Goal: Information Seeking & Learning: Learn about a topic

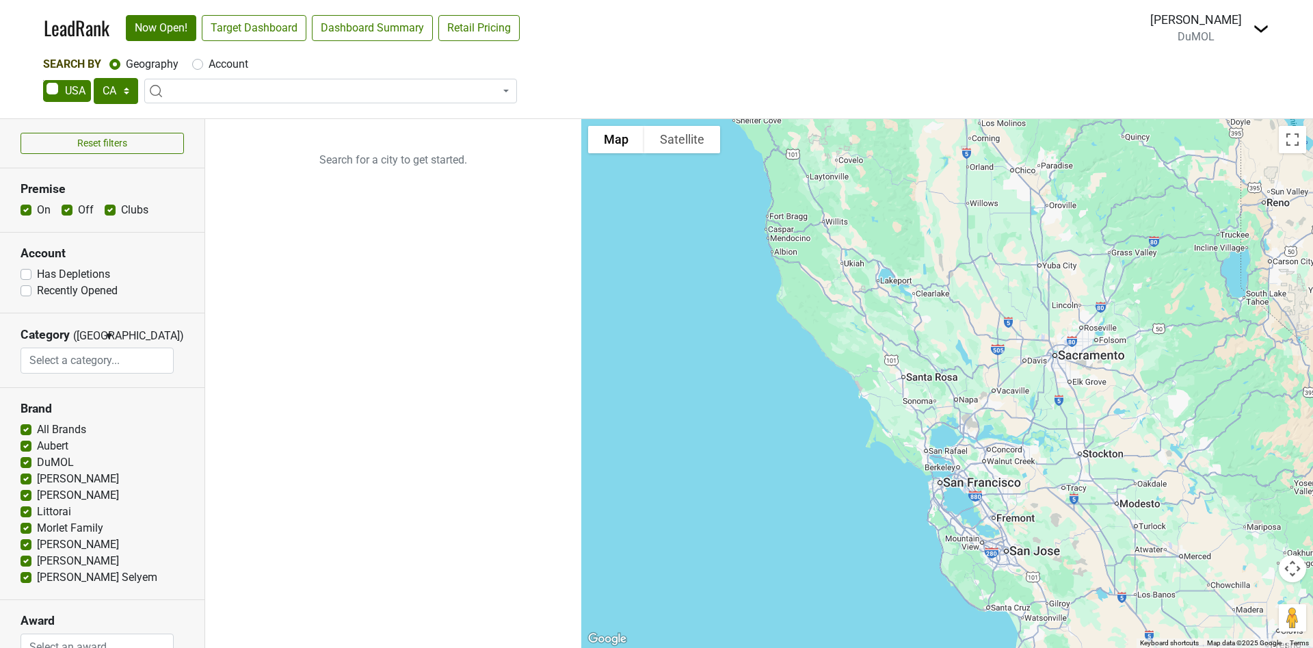
select select "CA"
select select
click at [114, 94] on select "AK AL AR AZ CA CO CT DC DE FL GA HI IA ID IL IN KS KY LA MA MD ME MI MN MO MS M…" at bounding box center [116, 91] width 44 height 26
click at [94, 78] on select "AK AL AR AZ CA CO CT DC DE FL GA HI IA ID IL IN KS KY LA MA MD ME MI MN MO MS M…" at bounding box center [116, 91] width 44 height 26
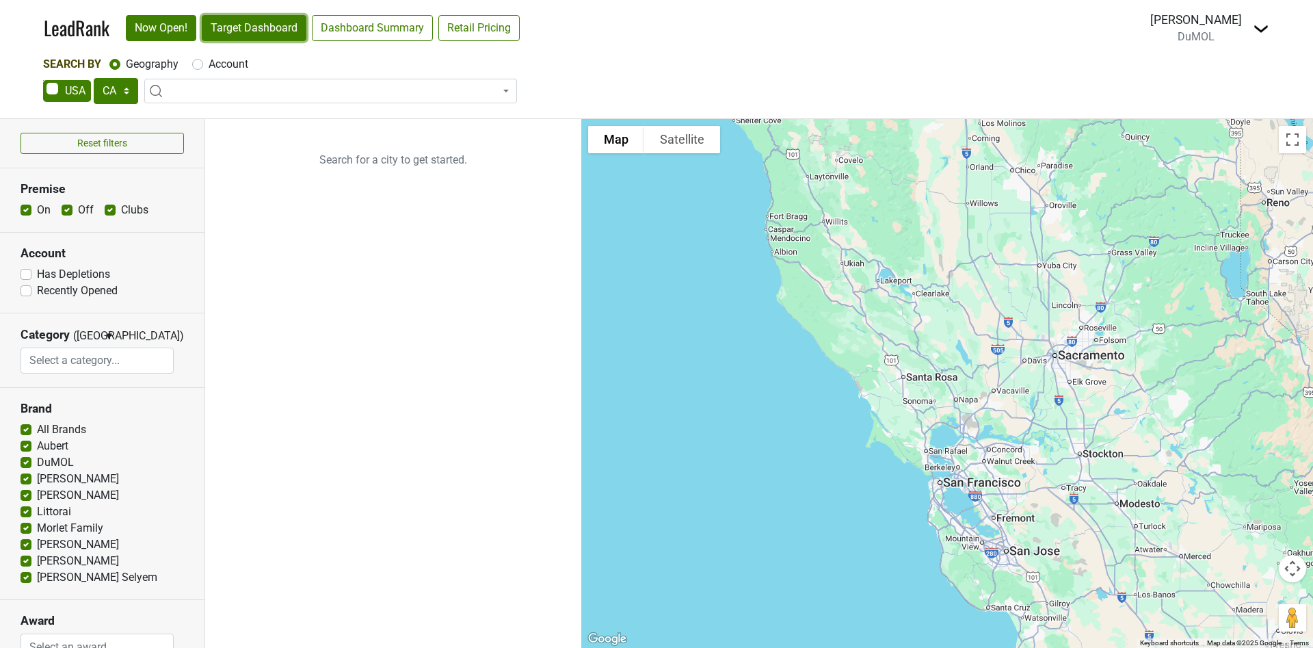
click at [245, 31] on link "Target Dashboard" at bounding box center [254, 28] width 105 height 26
click at [227, 27] on link "Target Dashboard" at bounding box center [254, 28] width 105 height 26
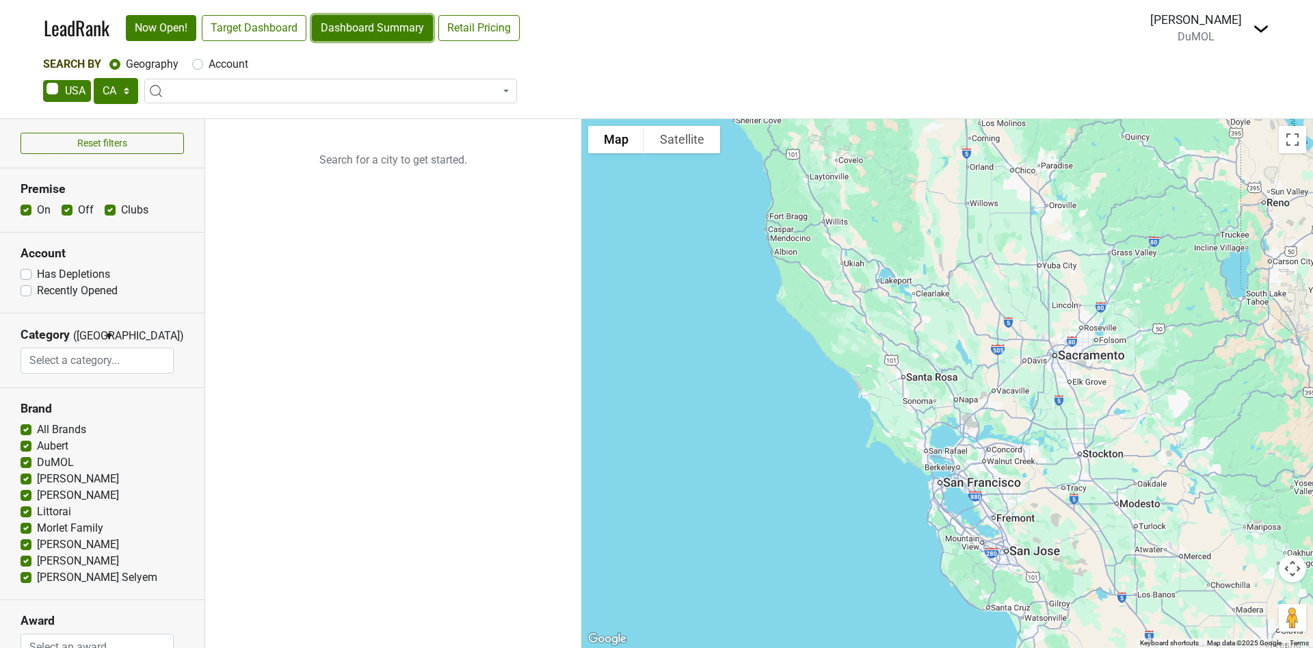
click at [360, 27] on link "Dashboard Summary" at bounding box center [372, 28] width 121 height 26
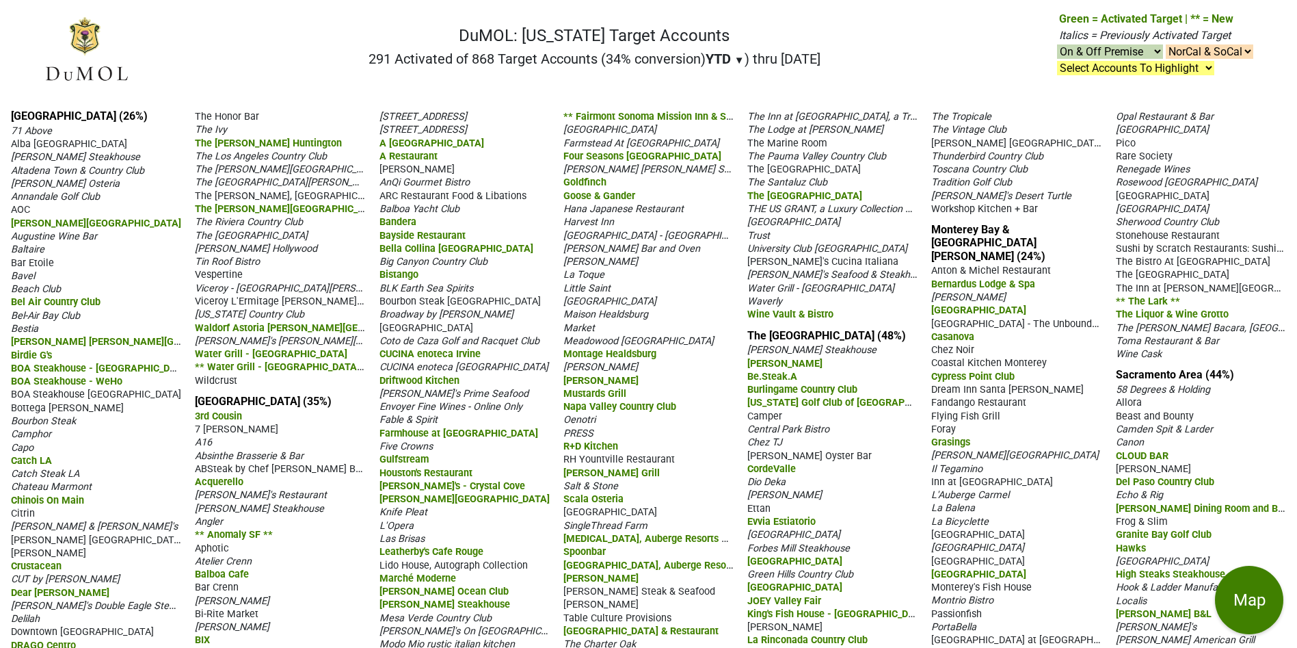
click at [1242, 47] on select "NorCal & SoCal NorCal Only SoCal Only" at bounding box center [1210, 51] width 88 height 14
select select "NorCal"
click at [1166, 44] on select "NorCal & SoCal NorCal Only SoCal Only" at bounding box center [1210, 51] width 88 height 14
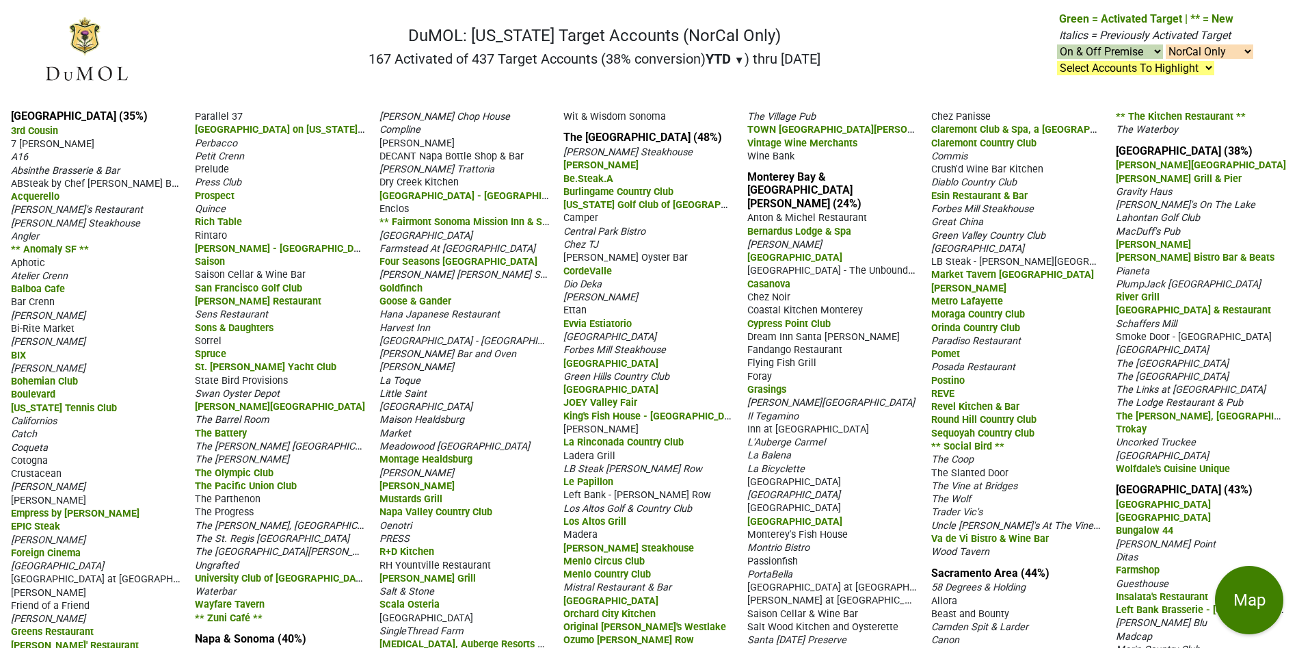
select select "NorCal"
click at [68, 115] on link "San Francisco (35%)" at bounding box center [79, 115] width 137 height 13
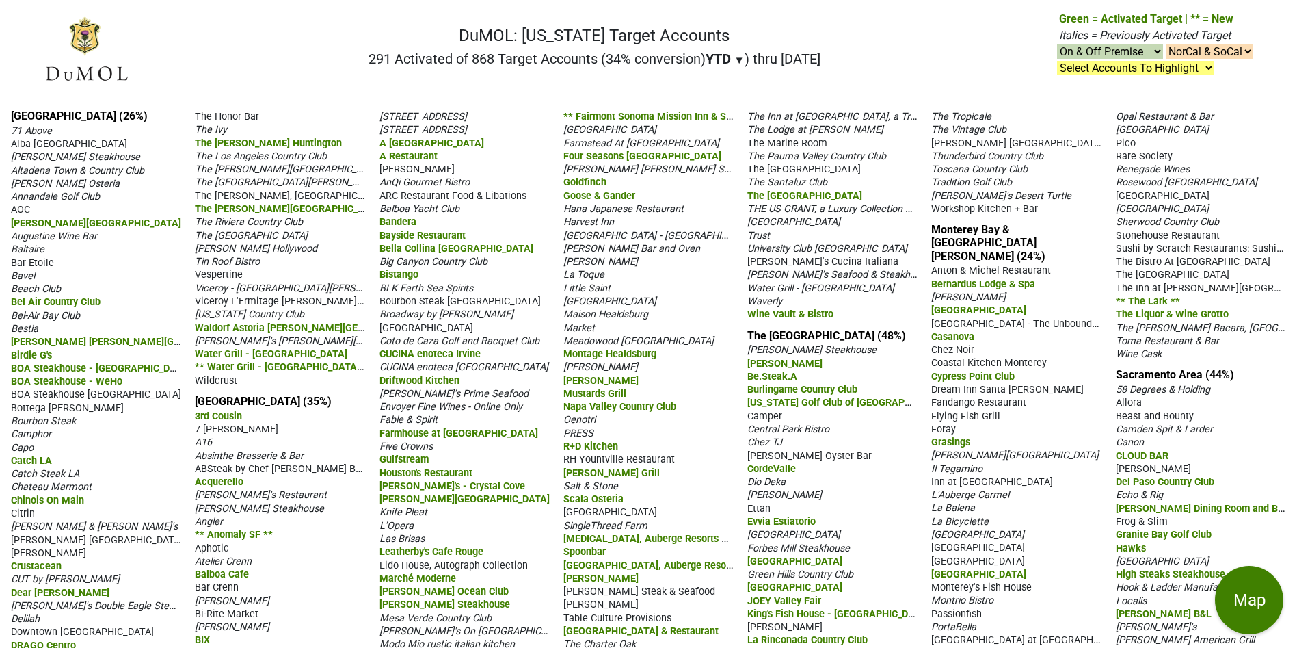
click at [1246, 49] on select "NorCal & SoCal NorCal Only SoCal Only" at bounding box center [1210, 51] width 88 height 14
select select "SoCal"
click at [1166, 44] on select "NorCal & SoCal NorCal Only SoCal Only" at bounding box center [1210, 51] width 88 height 14
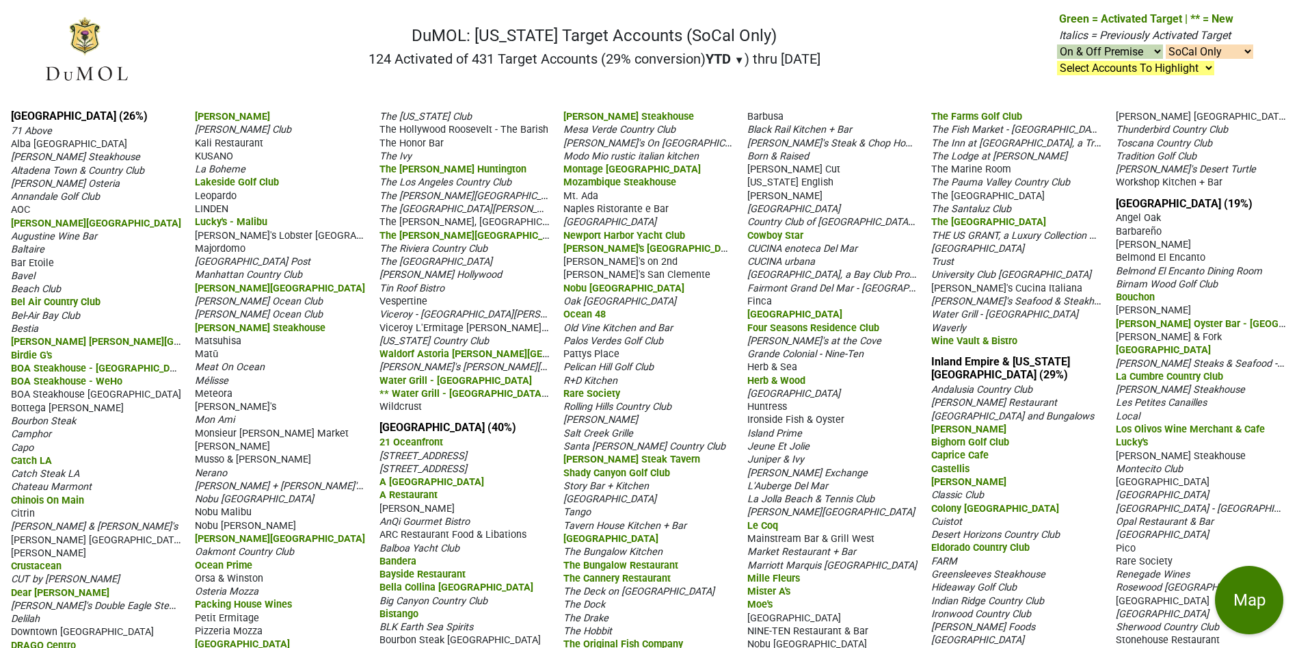
select select "SoCal"
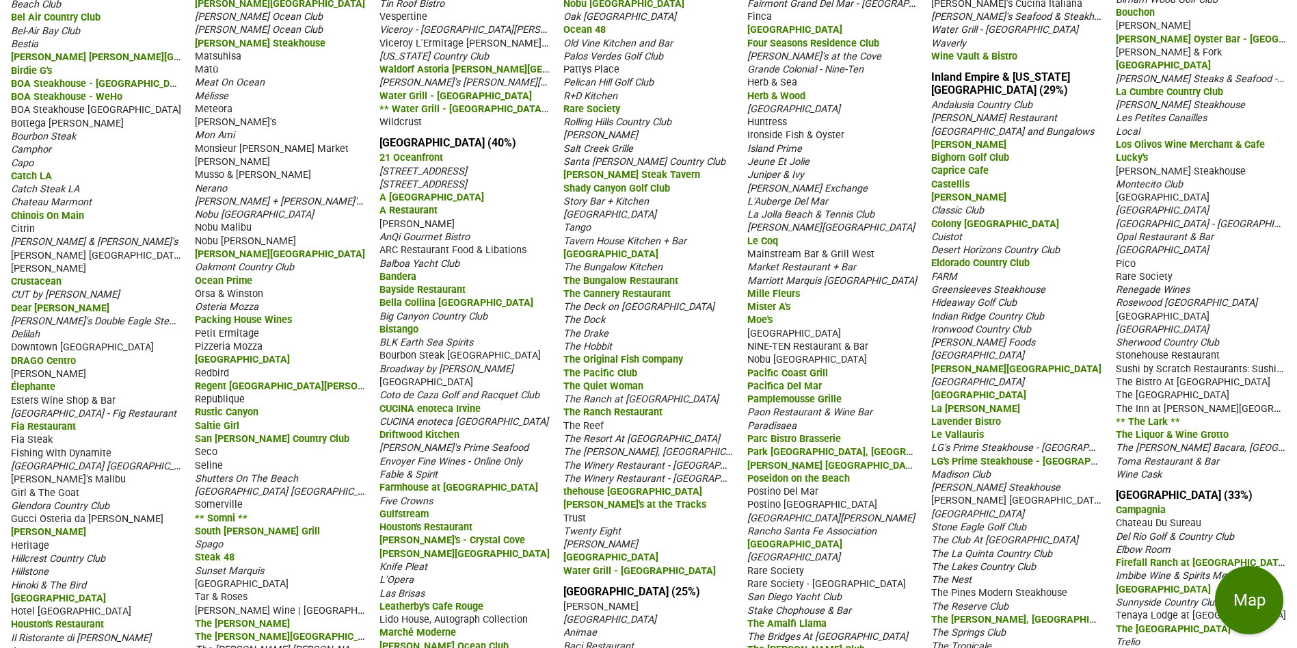
scroll to position [313, 0]
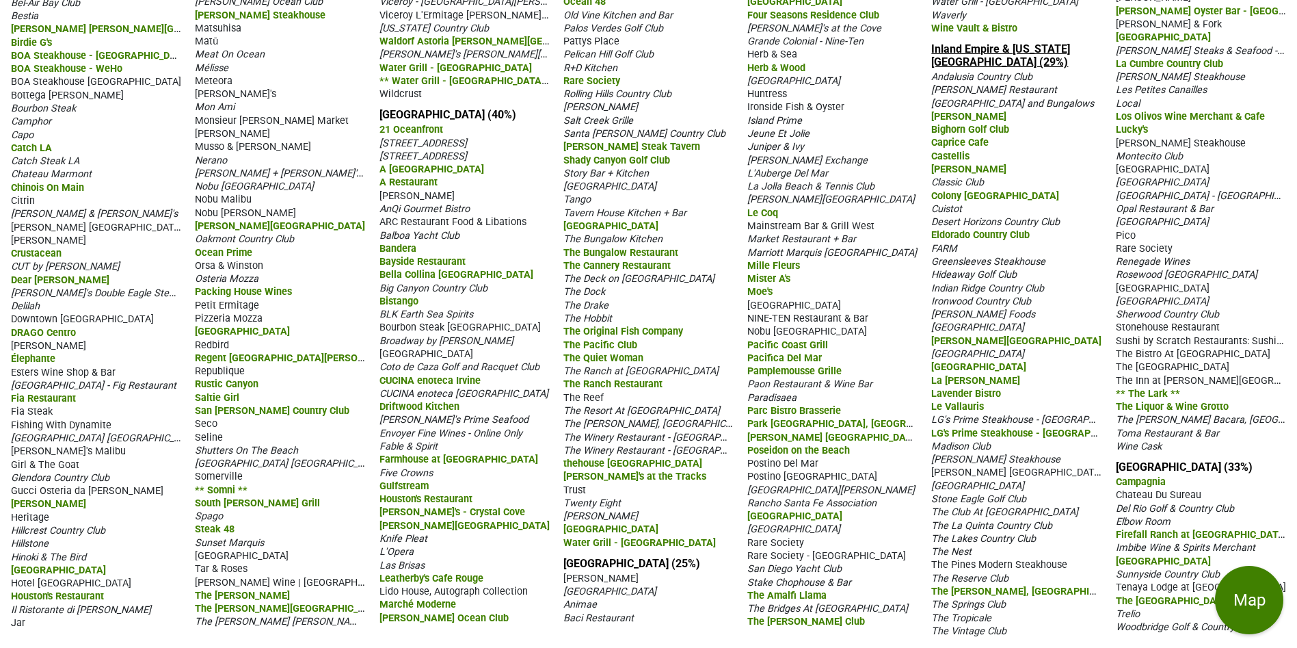
click at [1001, 45] on link "Inland Empire & [US_STATE][GEOGRAPHIC_DATA] (29%)" at bounding box center [1000, 55] width 139 height 26
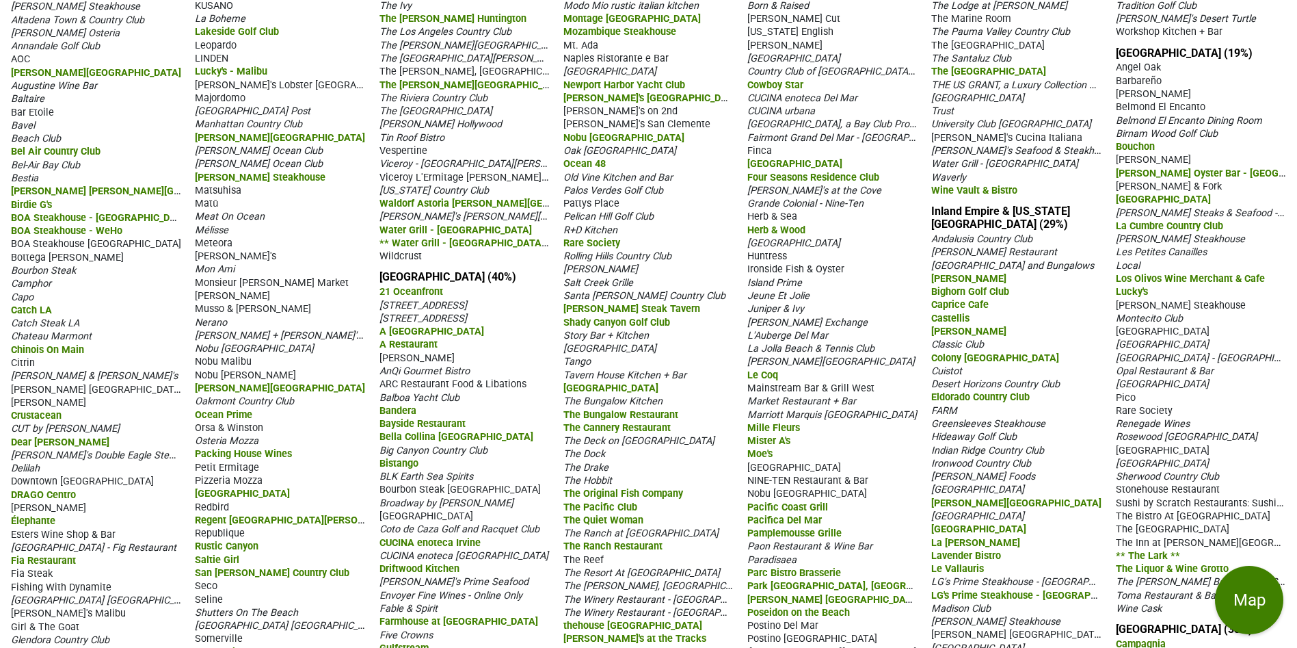
scroll to position [0, 0]
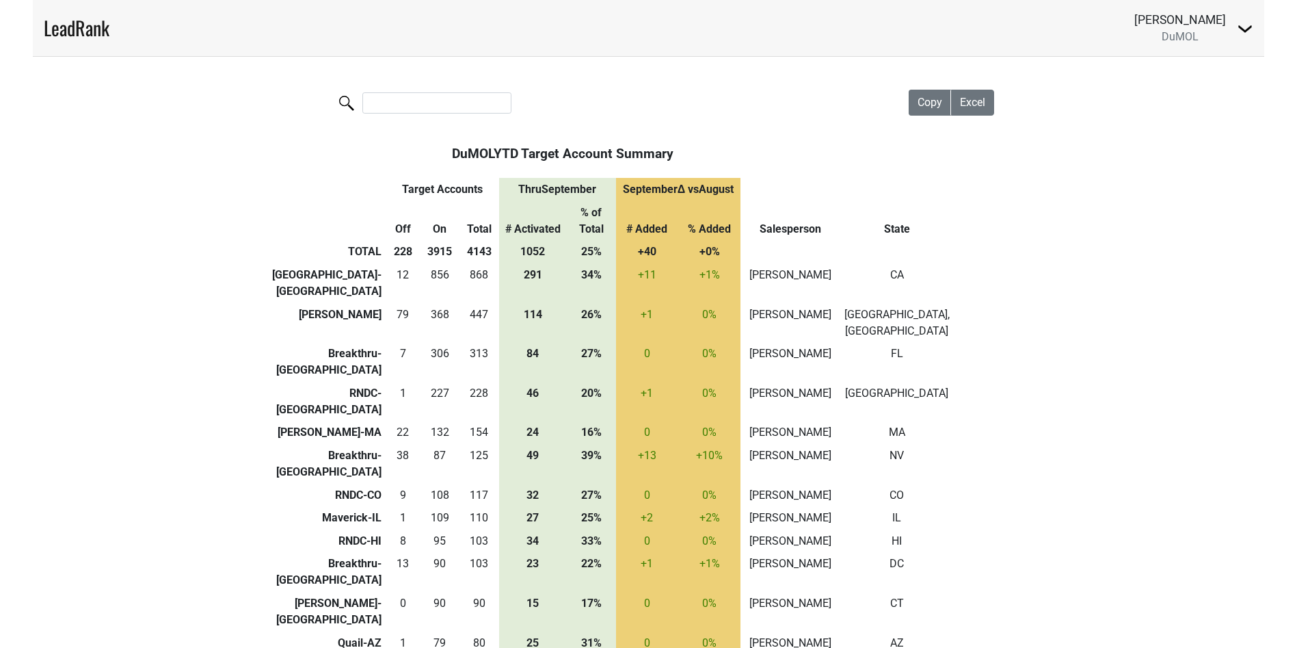
click at [660, 211] on th "# Added" at bounding box center [647, 221] width 62 height 40
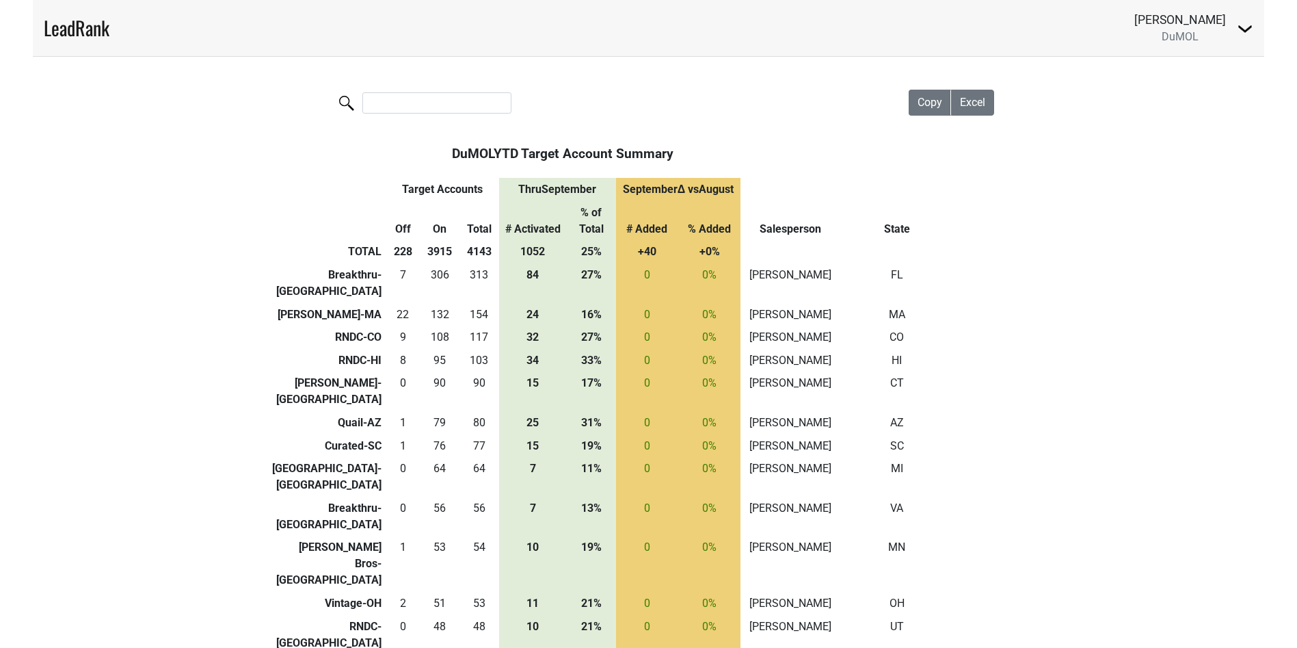
click at [659, 211] on th "# Added" at bounding box center [647, 221] width 62 height 40
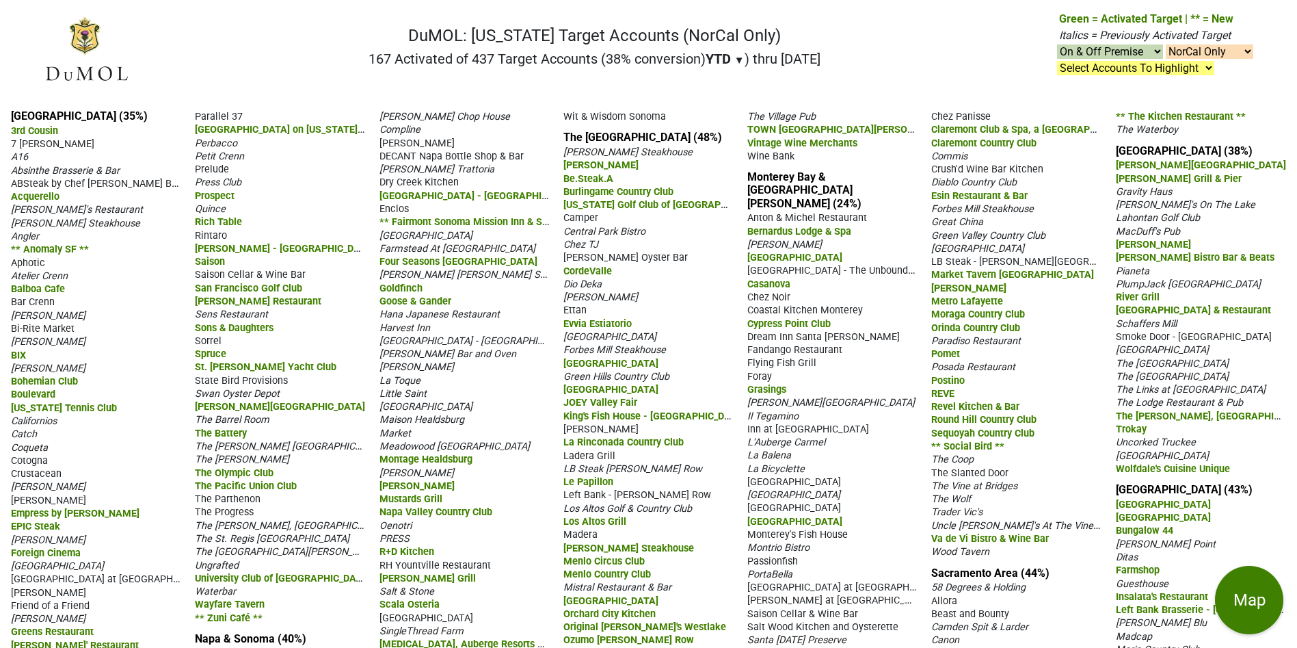
click at [1247, 50] on select "NorCal & SoCal NorCal Only SoCal Only" at bounding box center [1210, 51] width 88 height 14
select select "SoCal"
click at [1166, 44] on select "NorCal & SoCal NorCal Only SoCal Only" at bounding box center [1210, 51] width 88 height 14
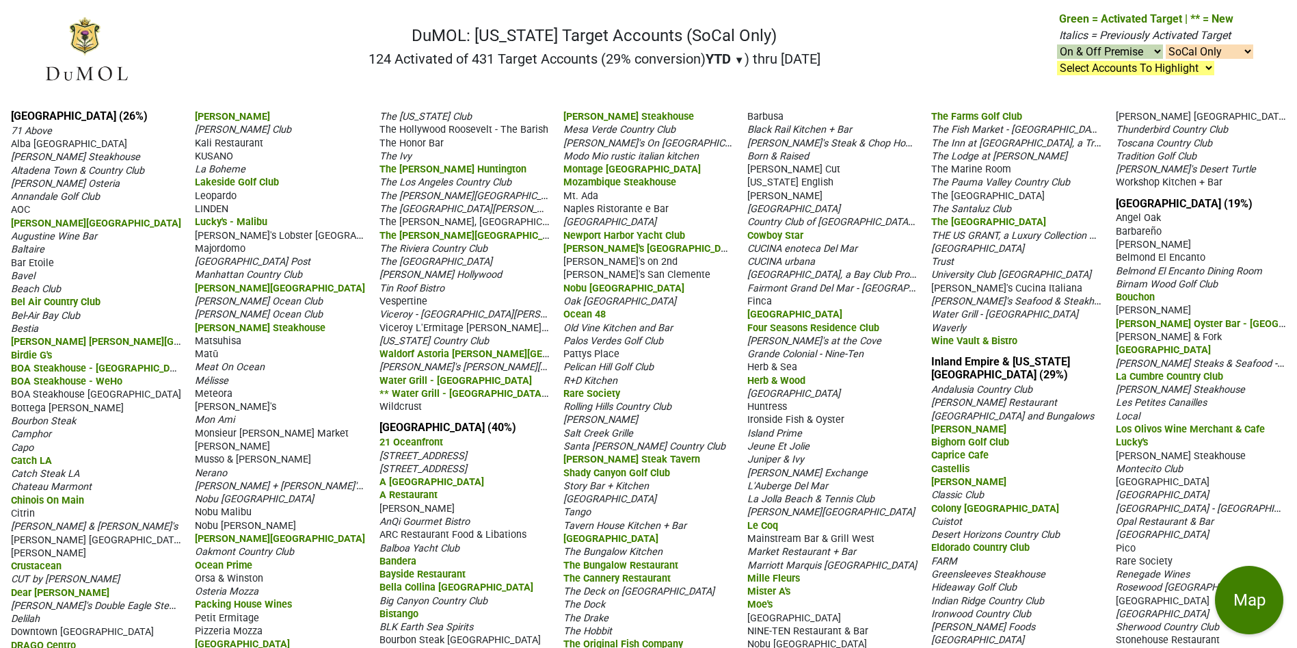
click at [1249, 48] on select "NorCal & SoCal NorCal Only SoCal Only" at bounding box center [1210, 51] width 88 height 14
select select "NorCal"
click at [1166, 44] on select "NorCal & SoCal NorCal Only SoCal Only" at bounding box center [1210, 51] width 88 height 14
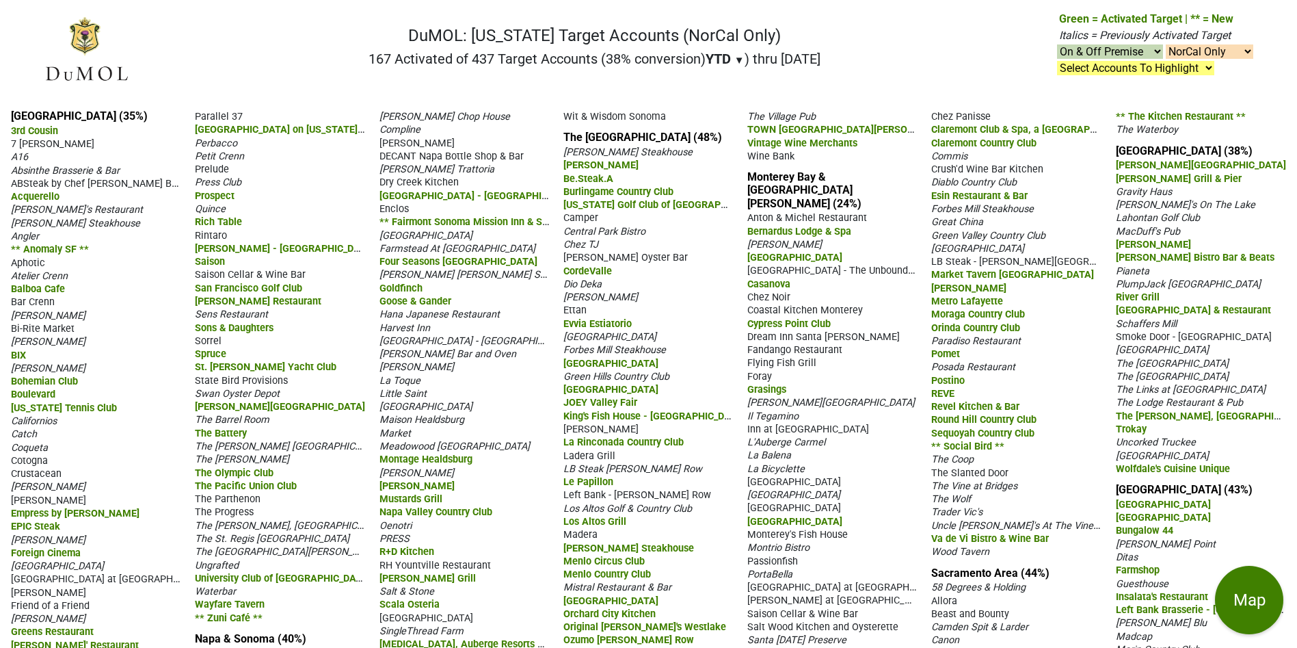
select select "NorCal"
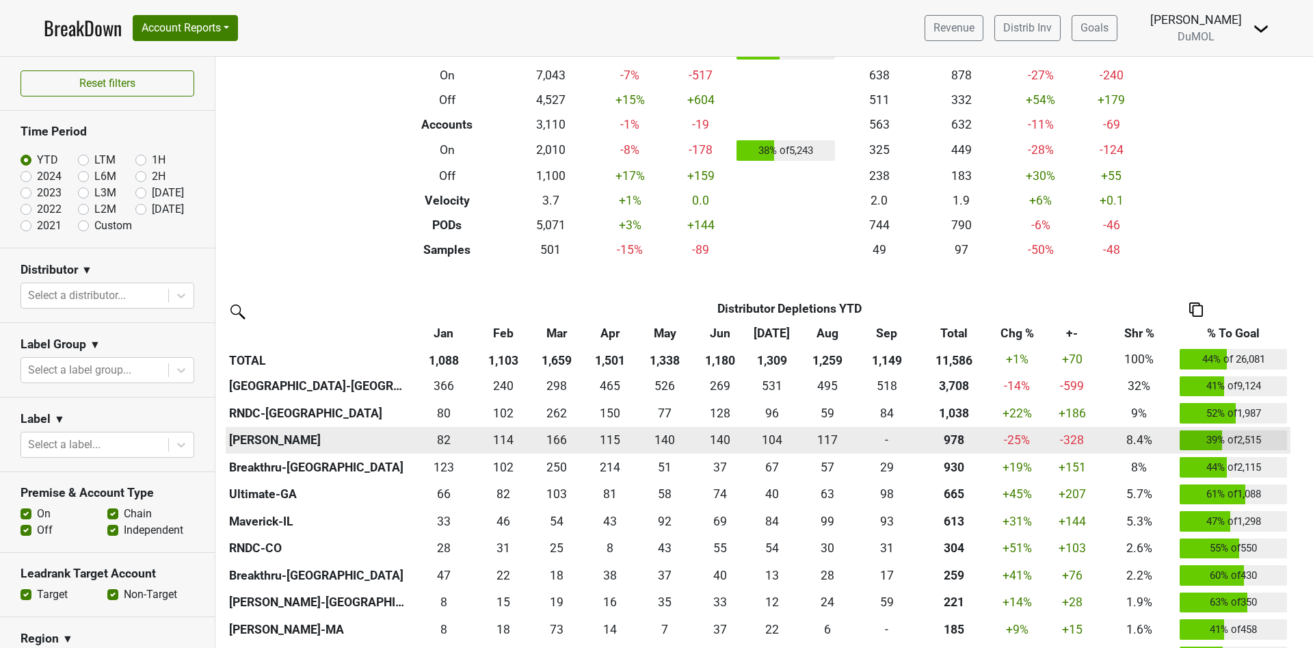
scroll to position [308, 0]
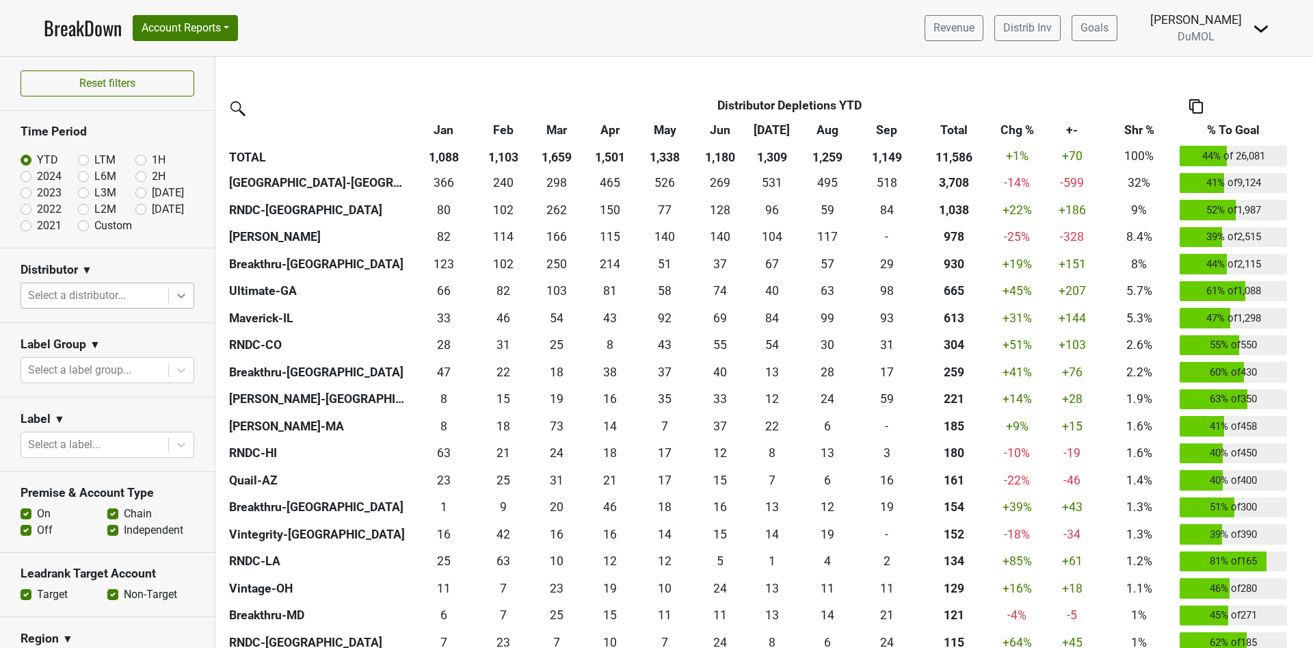
click at [174, 290] on icon at bounding box center [181, 296] width 14 height 14
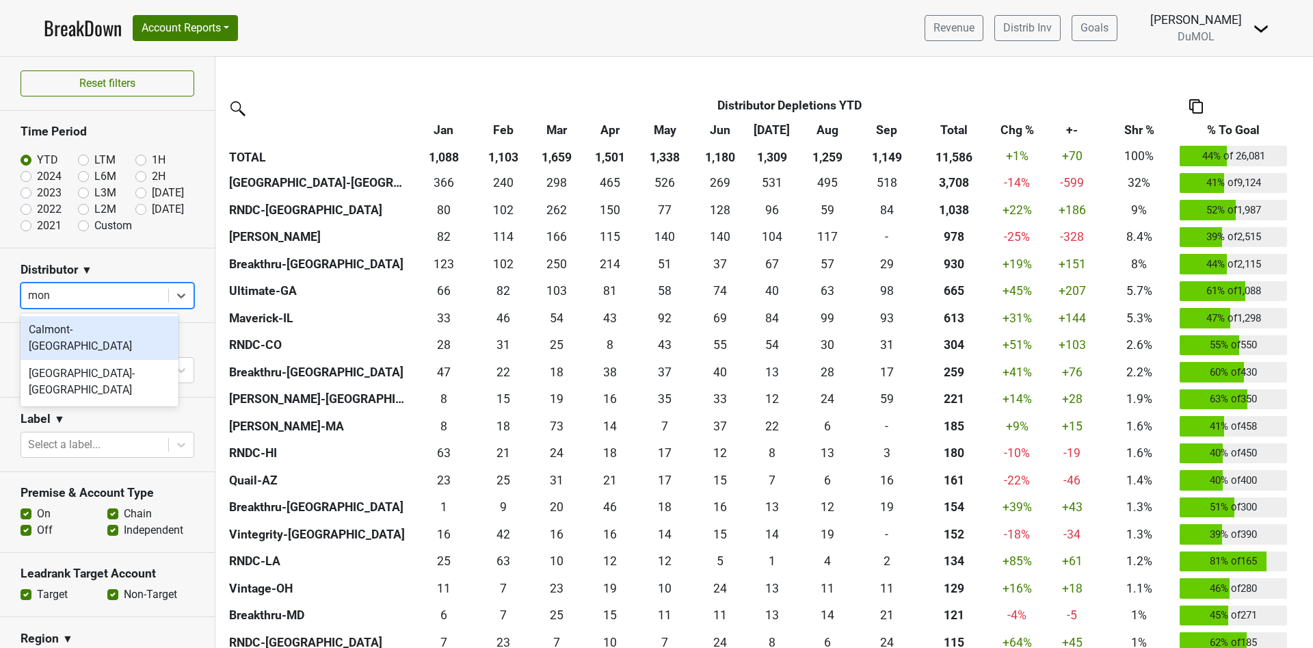
type input "mont"
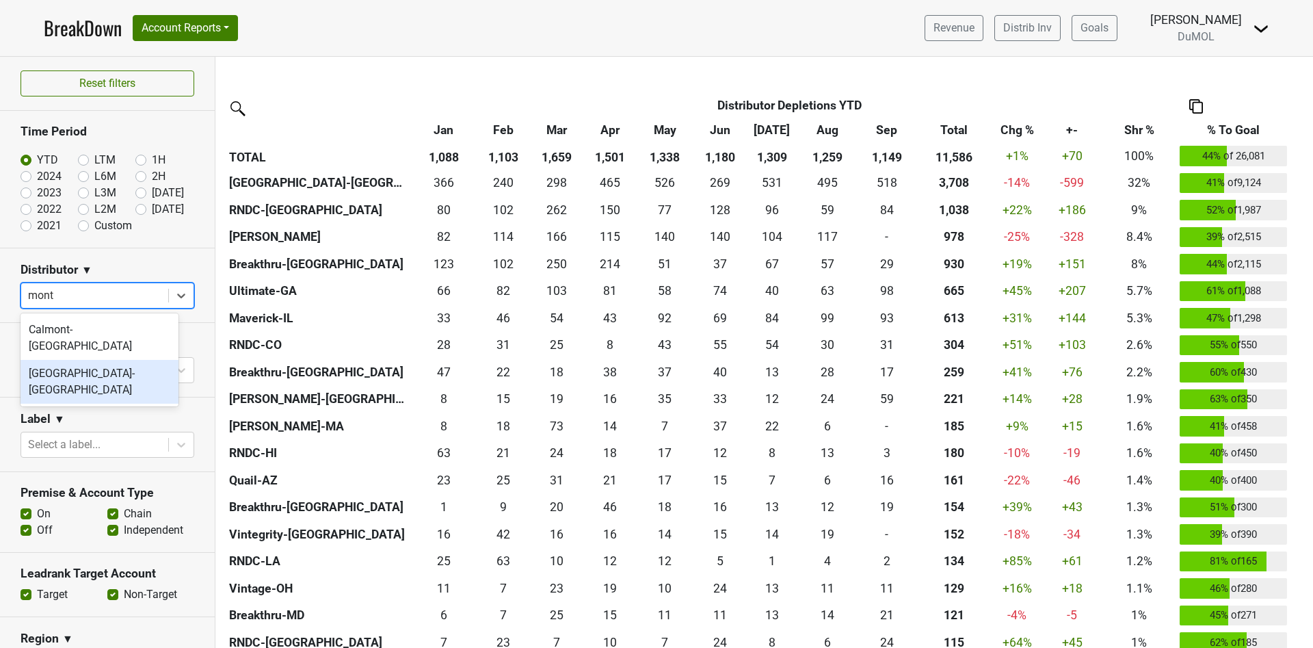
click at [110, 360] on div "[GEOGRAPHIC_DATA]-[GEOGRAPHIC_DATA]" at bounding box center [100, 382] width 158 height 44
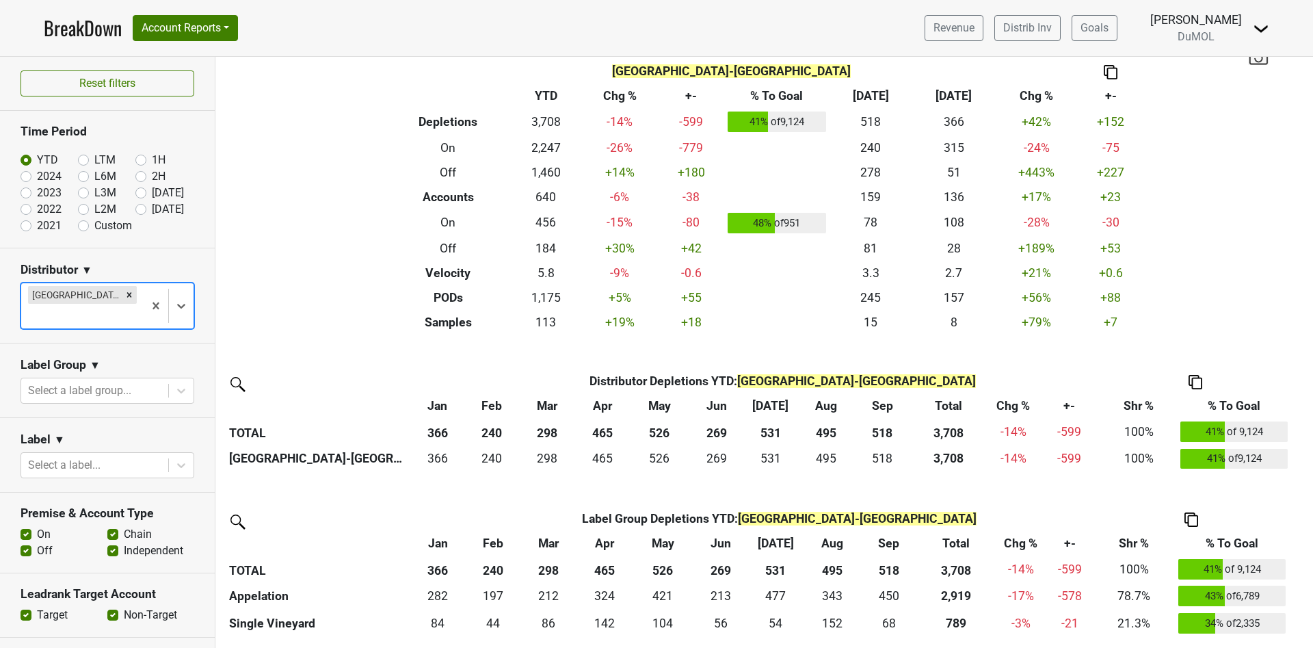
scroll to position [0, 0]
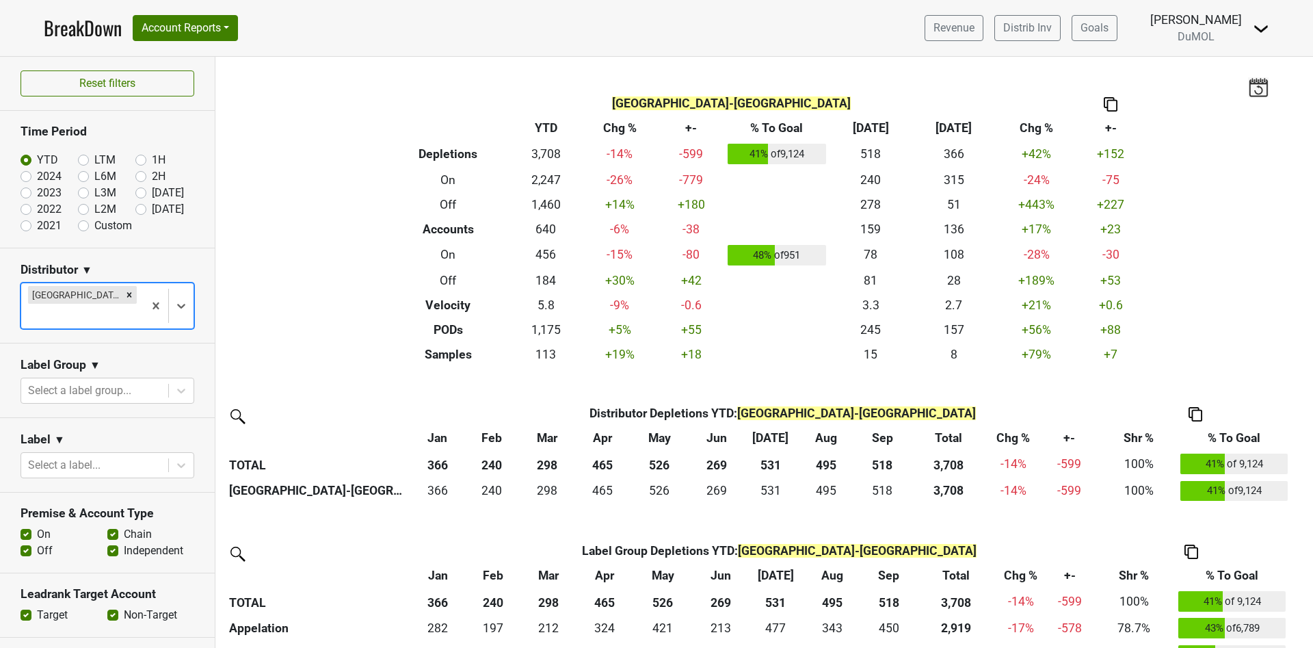
click at [94, 226] on label "Custom" at bounding box center [113, 225] width 38 height 16
click at [78, 226] on input "Custom" at bounding box center [105, 224] width 55 height 14
radio input "true"
click at [94, 226] on label "Custom" at bounding box center [113, 225] width 38 height 16
click at [79, 226] on input "Custom" at bounding box center [105, 224] width 55 height 14
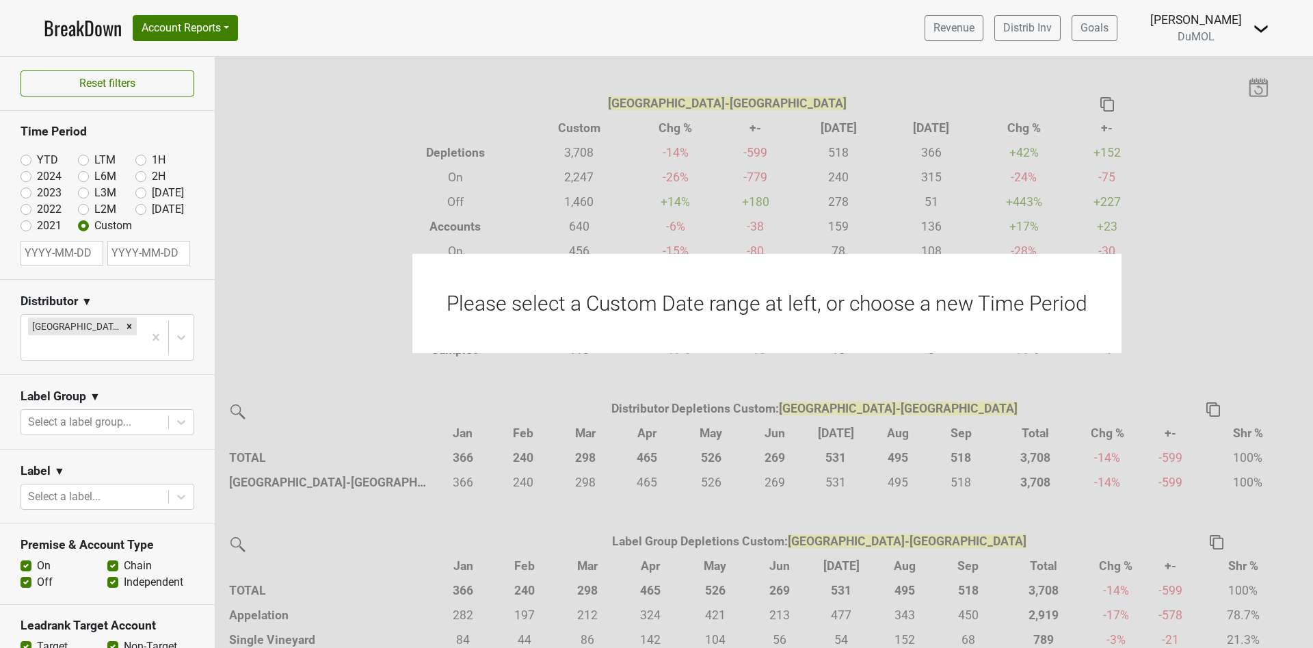
click at [50, 254] on input "text" at bounding box center [62, 253] width 83 height 25
click at [51, 254] on input "text" at bounding box center [62, 253] width 83 height 25
select select "9"
select select "2025"
click at [35, 283] on span "Previous Month" at bounding box center [35, 284] width 0 height 16
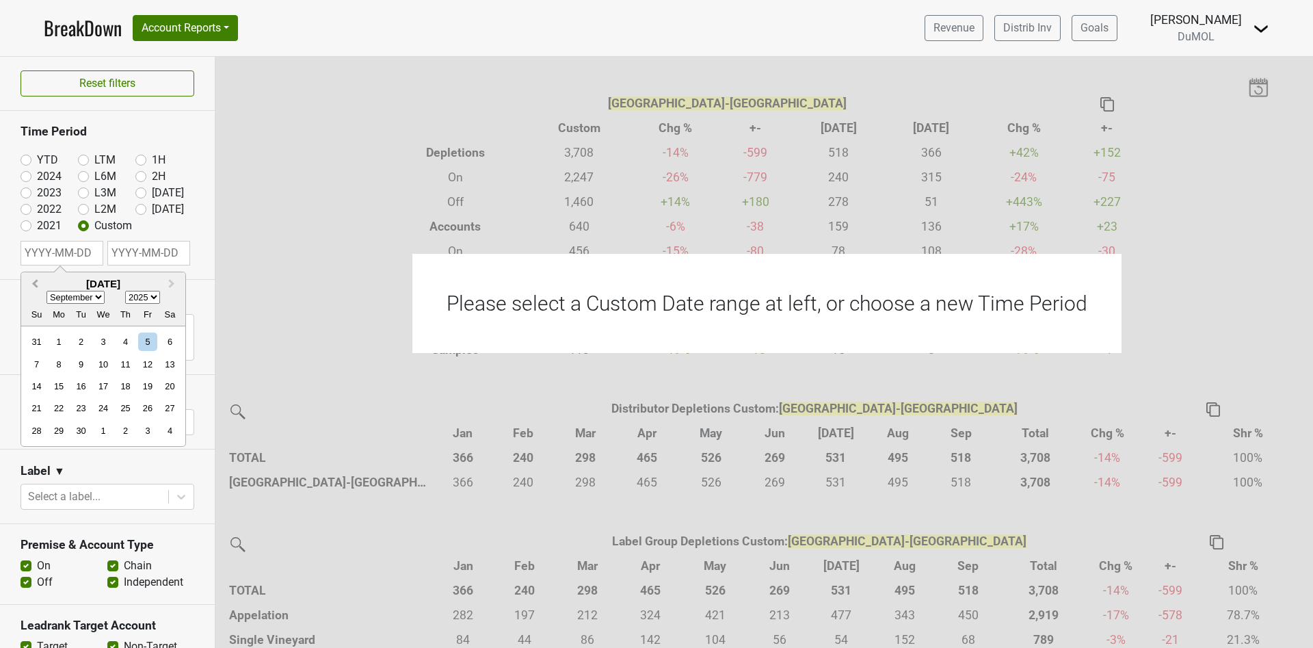
click at [35, 282] on span "Previous Month" at bounding box center [35, 284] width 0 height 16
select select "6"
click at [79, 337] on div "1" at bounding box center [81, 341] width 18 height 18
type input "[DATE]"
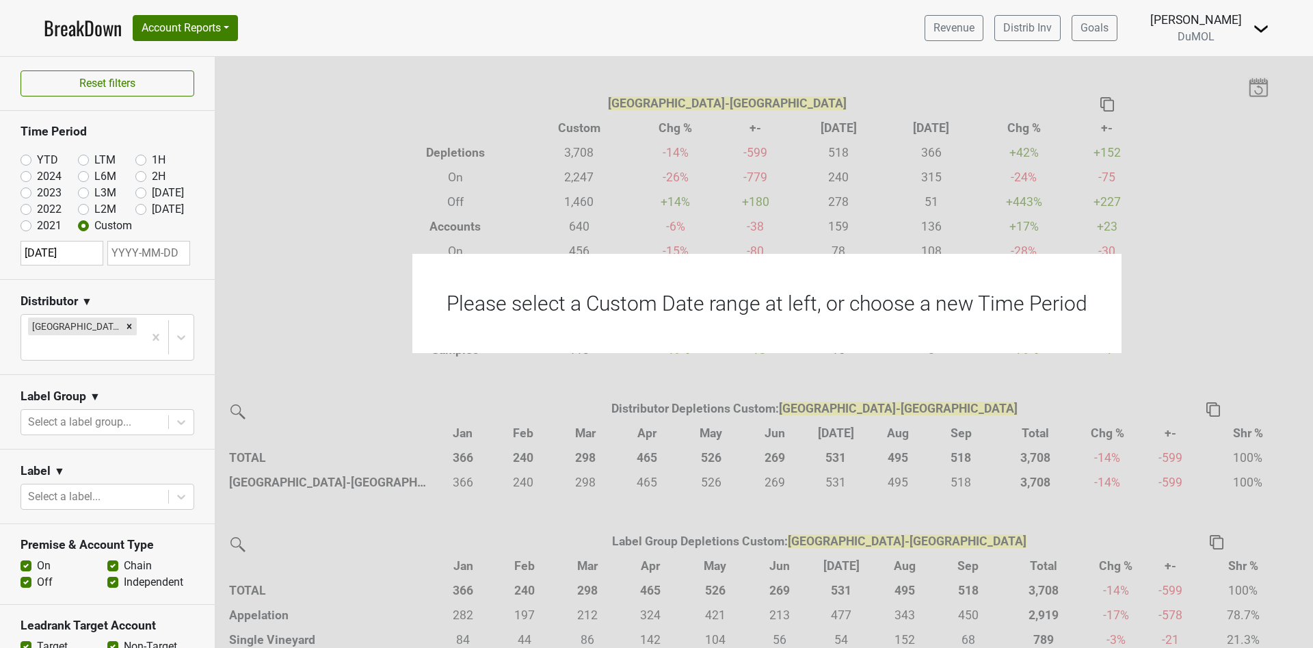
click at [157, 252] on input "text" at bounding box center [148, 253] width 83 height 25
select select "9"
click at [71, 342] on div "30" at bounding box center [73, 341] width 18 height 18
type input "[DATE]"
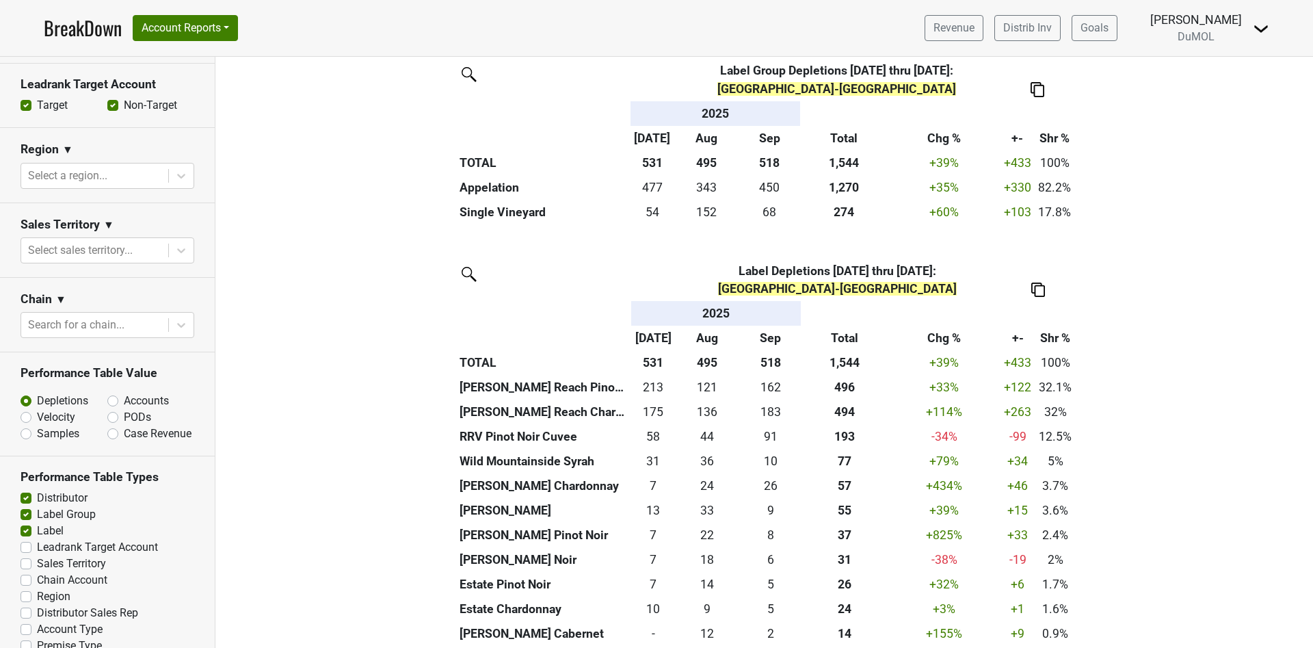
scroll to position [553, 0]
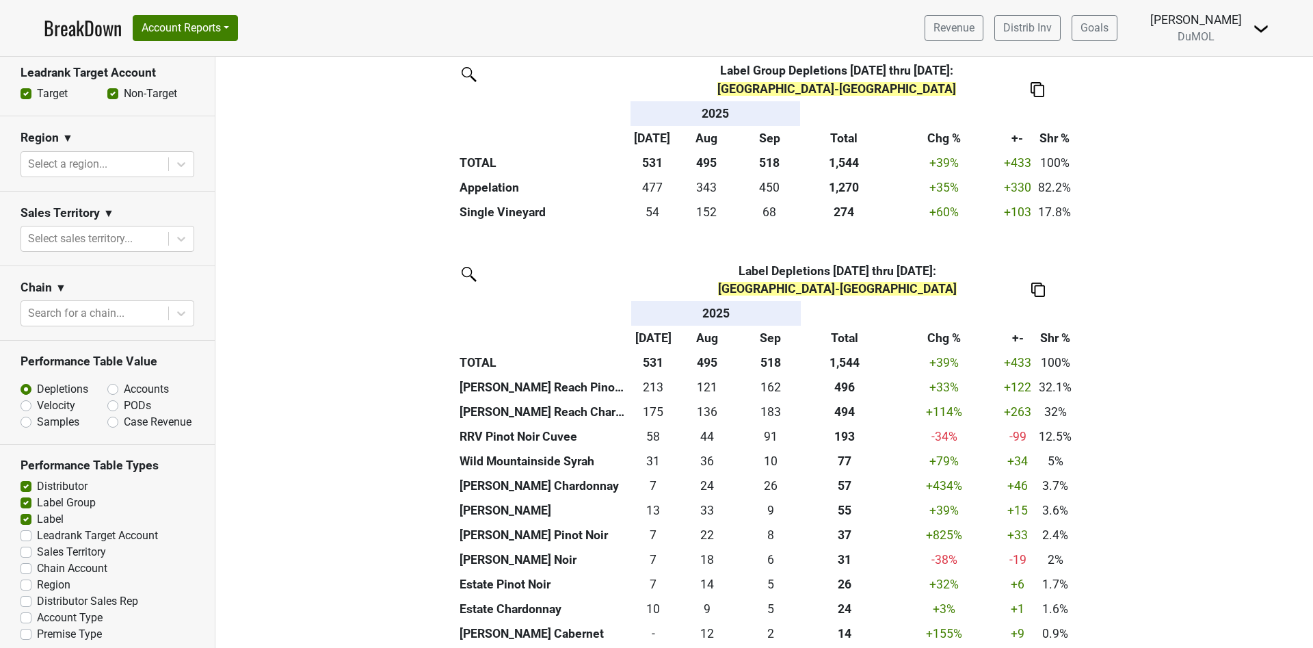
click at [37, 527] on label "Leadrank Target Account" at bounding box center [97, 535] width 121 height 16
click at [25, 527] on input "Leadrank Target Account" at bounding box center [26, 534] width 11 height 14
checkbox input "true"
click at [25, 527] on div "Reset filters Time Period YTD LTM 1H 2024 L6M 2H 2023 L3M Sep '25 2022 L2M Oct …" at bounding box center [107, 352] width 215 height 591
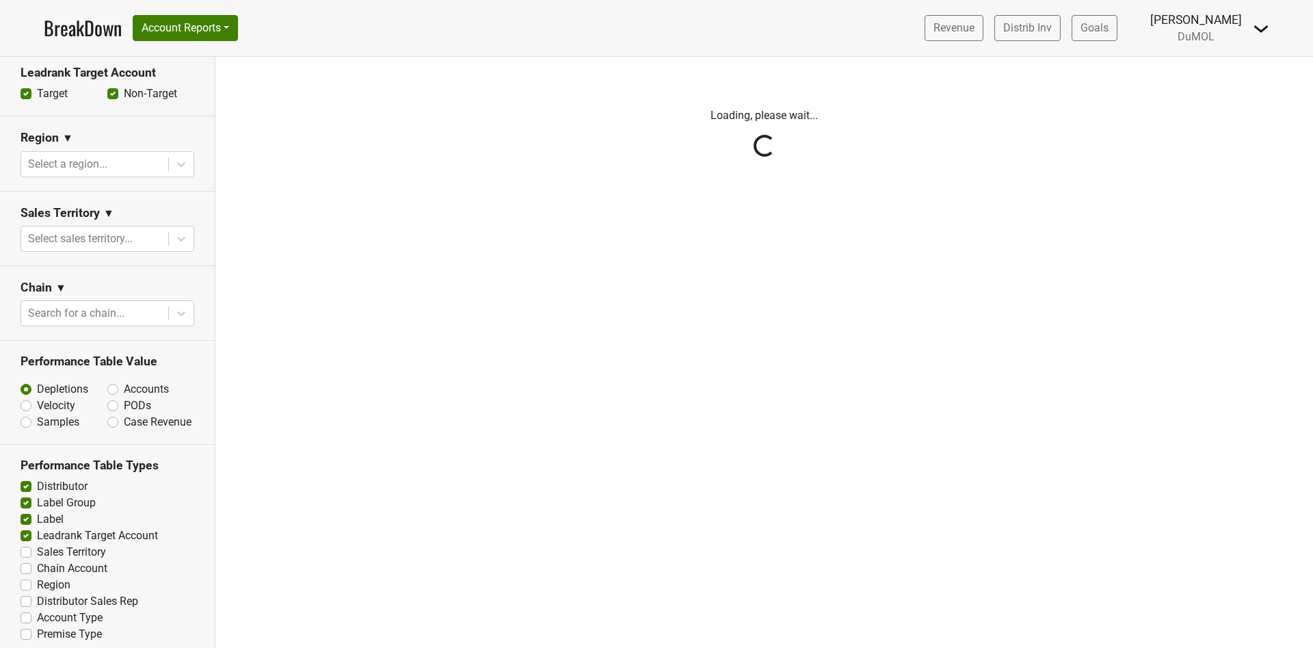
scroll to position [0, 0]
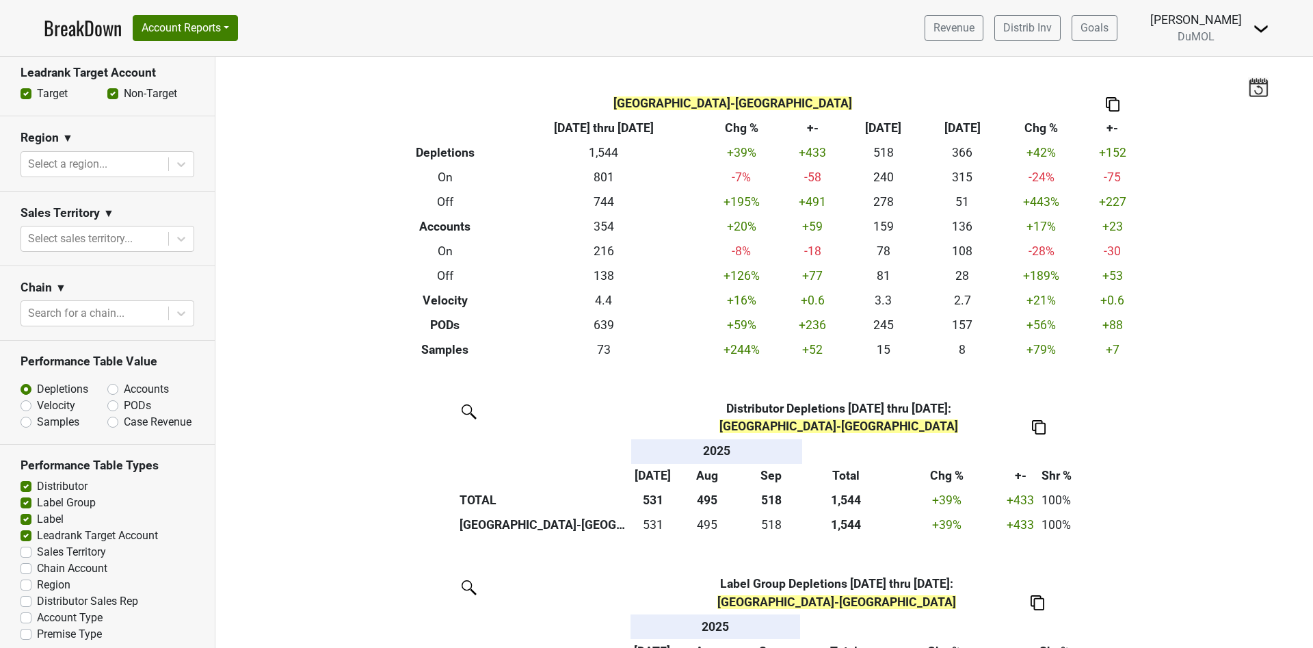
click at [37, 544] on label "Sales Territory" at bounding box center [71, 552] width 69 height 16
click at [23, 544] on input "Sales Territory" at bounding box center [26, 551] width 11 height 14
checkbox input "true"
click at [23, 544] on div "Reset filters Time Period YTD LTM 1H 2024 L6M 2H 2023 L3M Sep '25 2022 L2M Oct …" at bounding box center [107, 352] width 215 height 591
click at [37, 563] on label "Chain Account" at bounding box center [72, 568] width 70 height 16
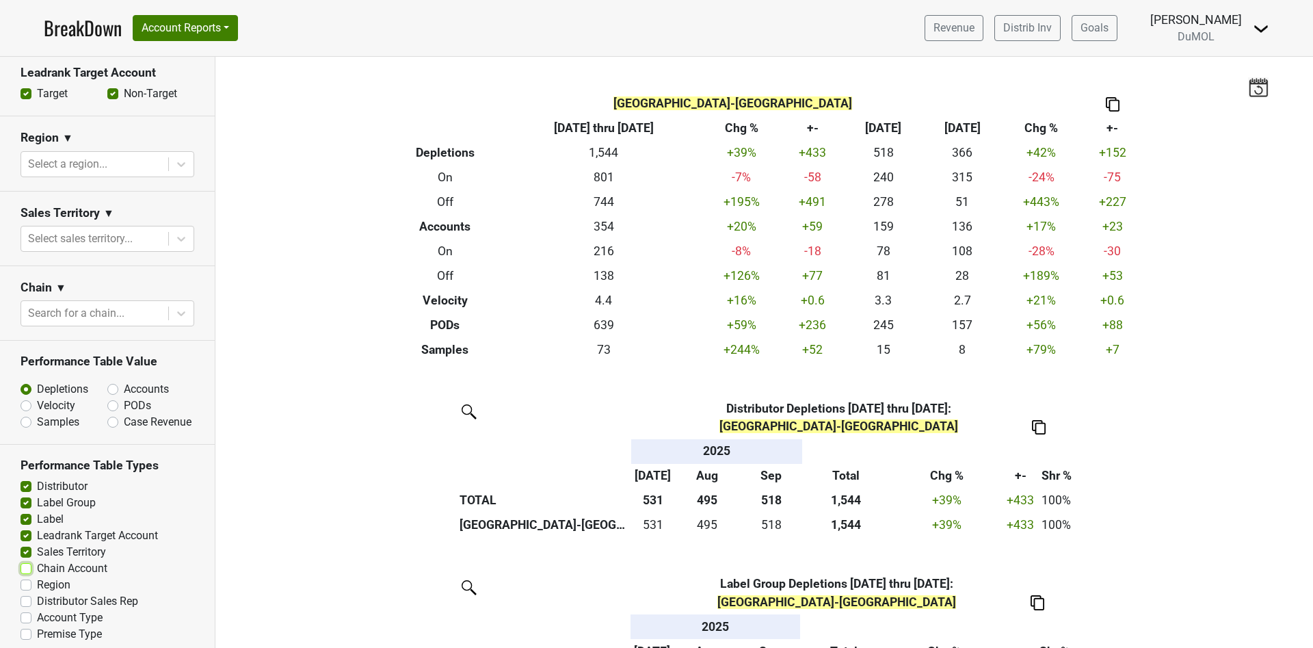
click at [24, 563] on input "Chain Account" at bounding box center [26, 567] width 11 height 14
checkbox input "true"
click at [25, 563] on div "Reset filters Time Period YTD LTM 1H 2024 L6M 2H 2023 L3M Sep '25 2022 L2M Oct …" at bounding box center [107, 352] width 215 height 591
click at [37, 576] on label "Region" at bounding box center [54, 584] width 34 height 16
click at [26, 576] on input "Region" at bounding box center [26, 583] width 11 height 14
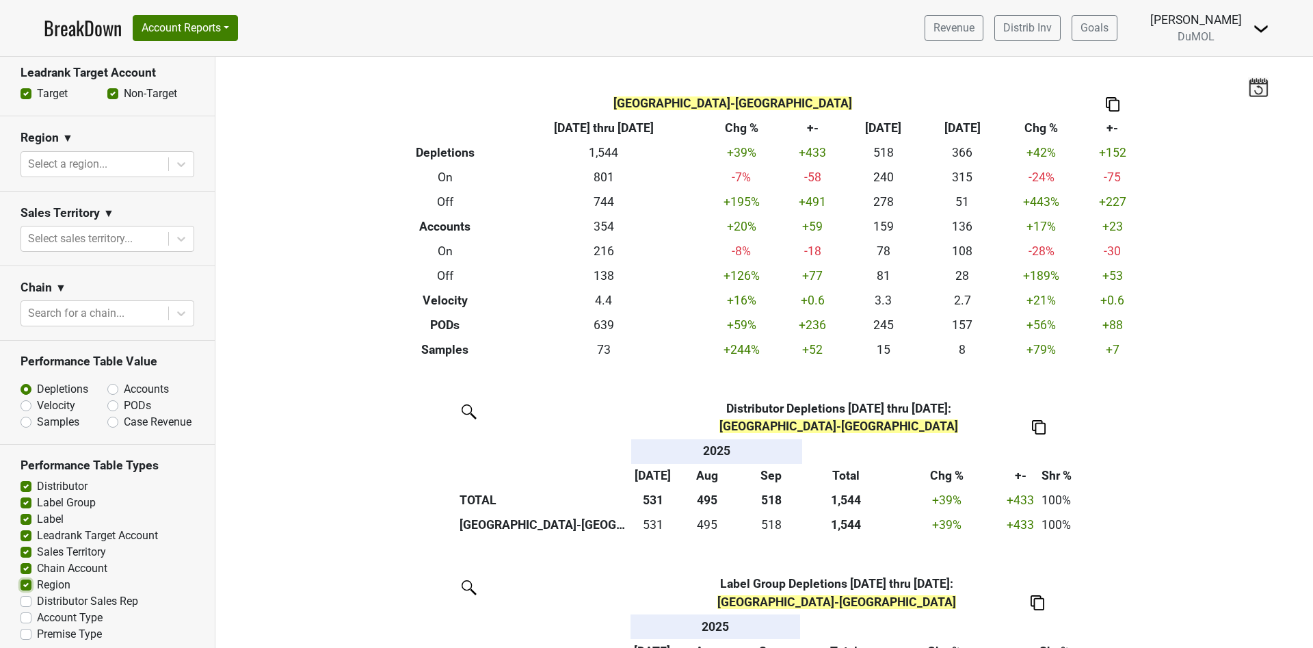
checkbox input "true"
click at [37, 594] on label "Distributor Sales Rep" at bounding box center [87, 601] width 101 height 16
click at [29, 594] on input "Distributor Sales Rep" at bounding box center [26, 600] width 11 height 14
checkbox input "true"
click at [29, 592] on div "Reset filters Time Period YTD LTM 1H 2024 L6M 2H 2023 L3M Sep '25 2022 L2M Oct …" at bounding box center [107, 352] width 215 height 591
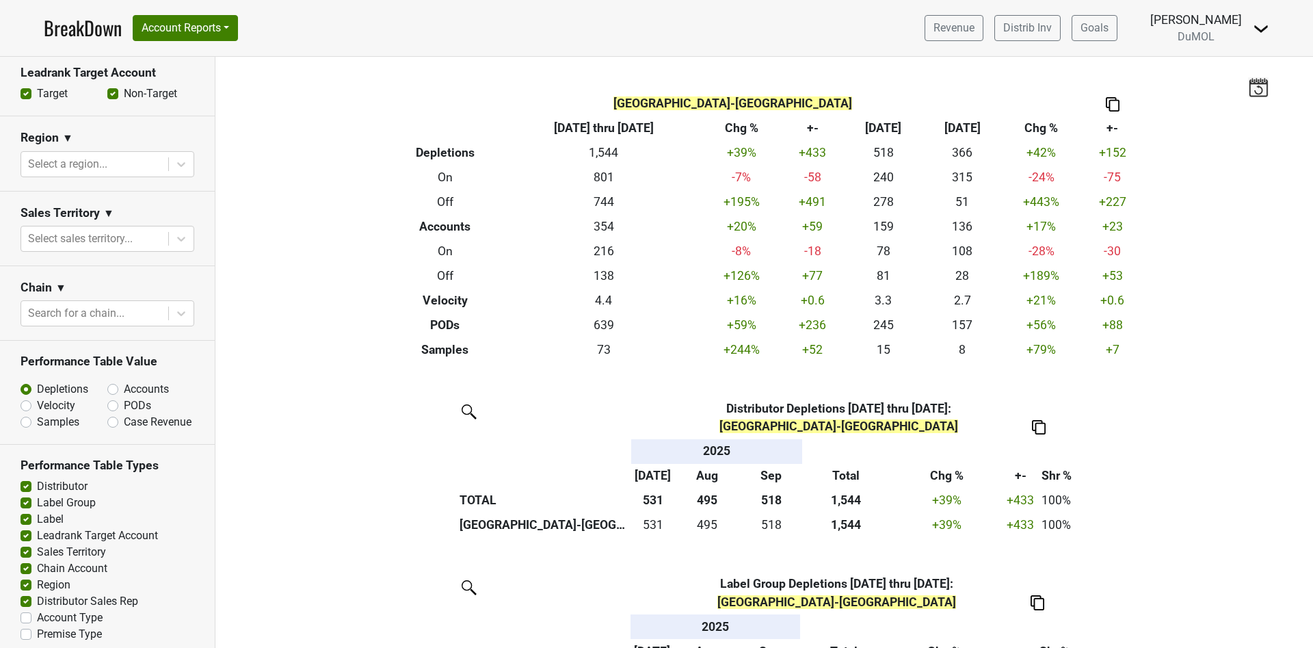
click at [37, 609] on label "Account Type" at bounding box center [70, 617] width 66 height 16
click at [23, 609] on input "Account Type" at bounding box center [26, 616] width 11 height 14
checkbox input "true"
click at [23, 608] on div "Reset filters Time Period YTD LTM 1H 2024 L6M 2H 2023 L3M Sep '25 2022 L2M Oct …" at bounding box center [107, 352] width 215 height 591
click at [37, 626] on label "Premise Type" at bounding box center [69, 634] width 65 height 16
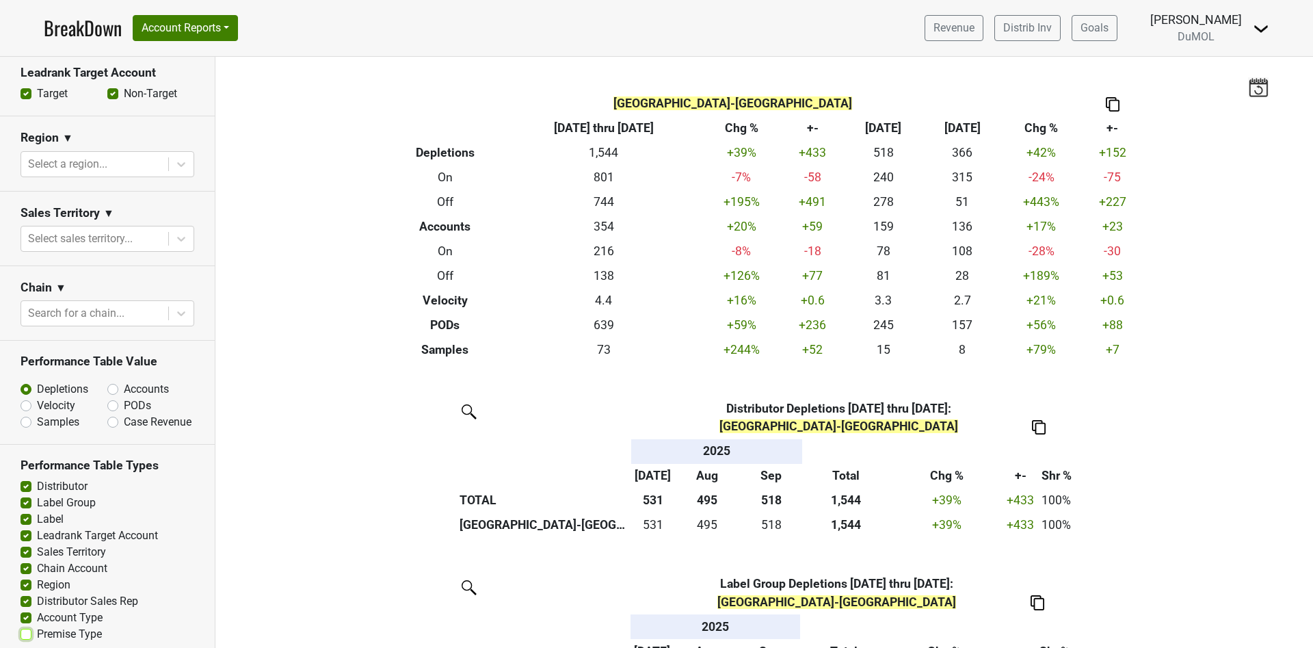
click at [25, 626] on input "Premise Type" at bounding box center [26, 633] width 11 height 14
checkbox input "true"
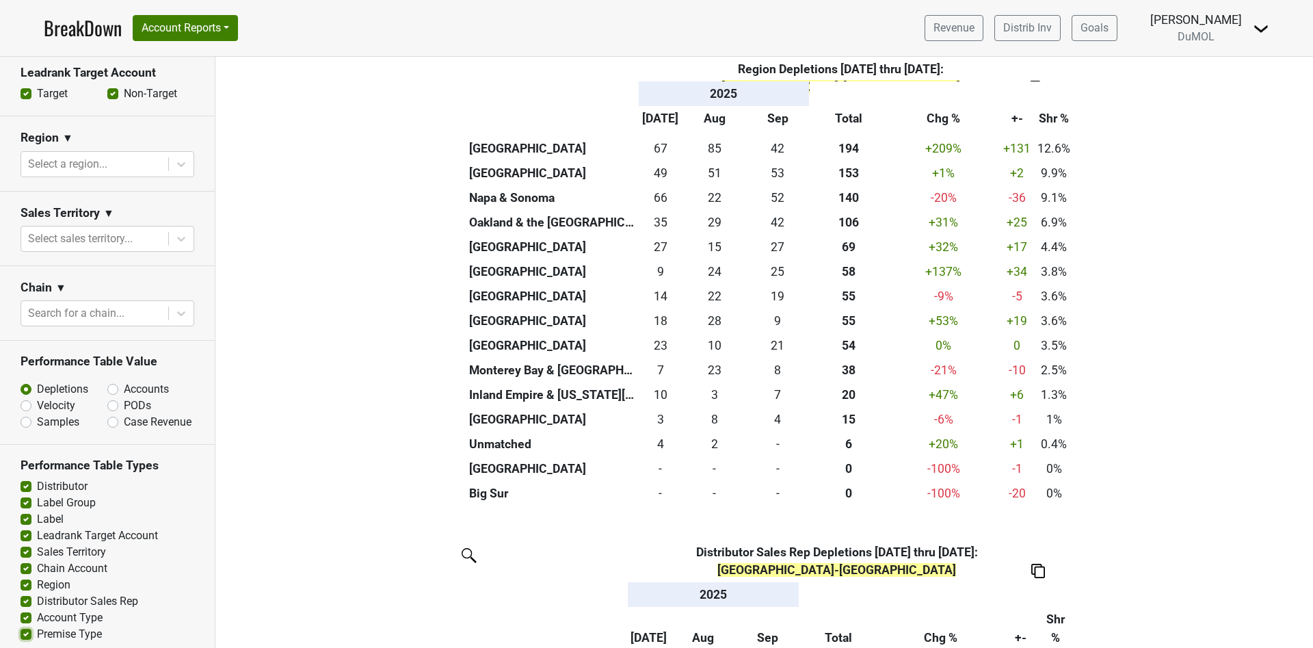
scroll to position [3103, 0]
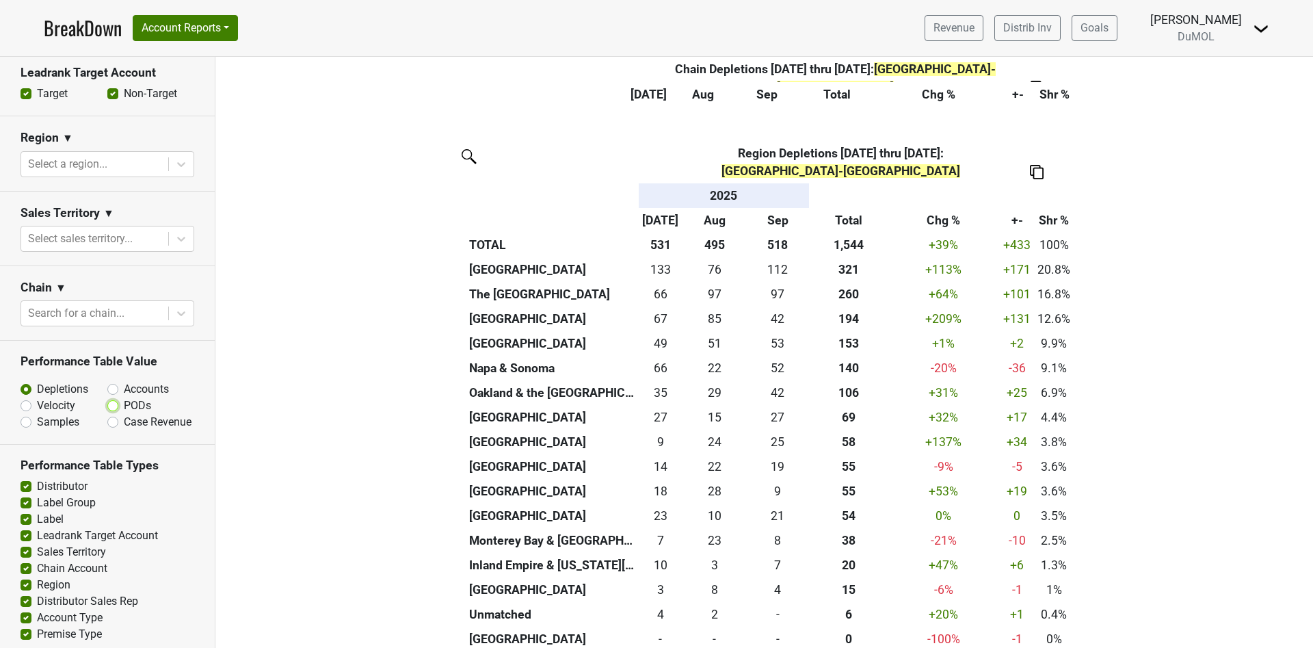
click at [111, 397] on input "PODs" at bounding box center [148, 404] width 83 height 14
radio input "true"
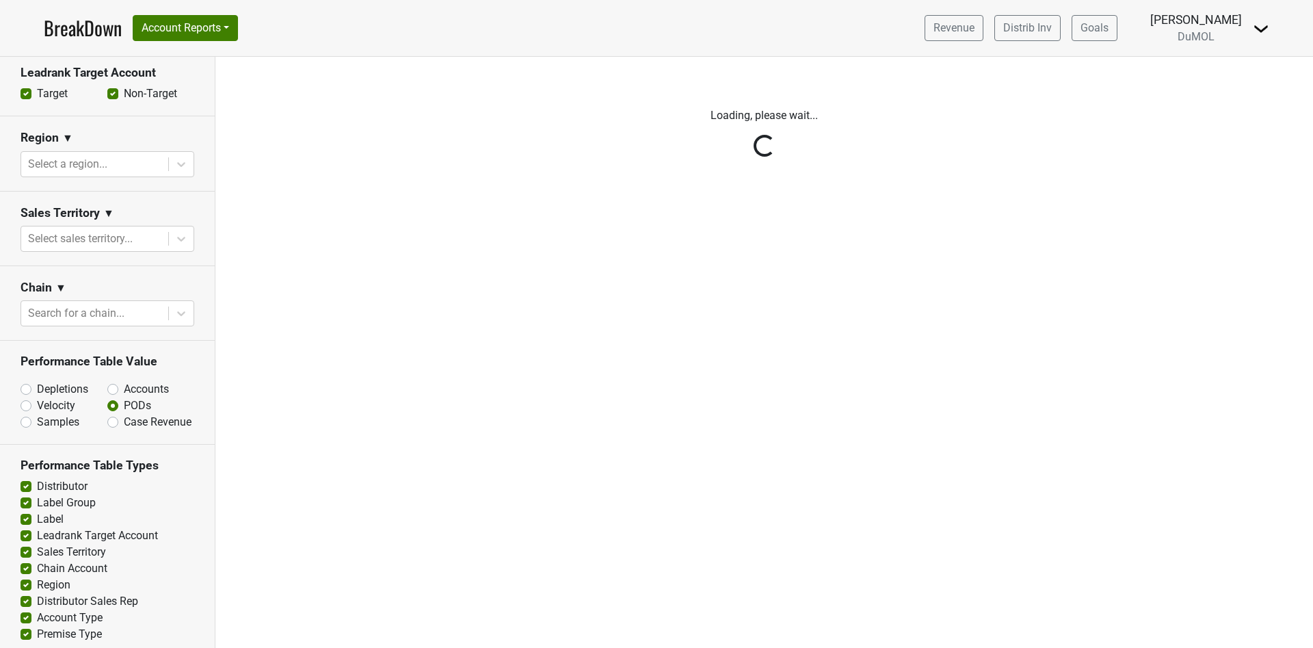
click at [109, 369] on div "Reset filters Time Period YTD LTM 1H 2024 L6M 2H 2023 L3M Sep '25 2022 L2M Oct …" at bounding box center [107, 352] width 215 height 591
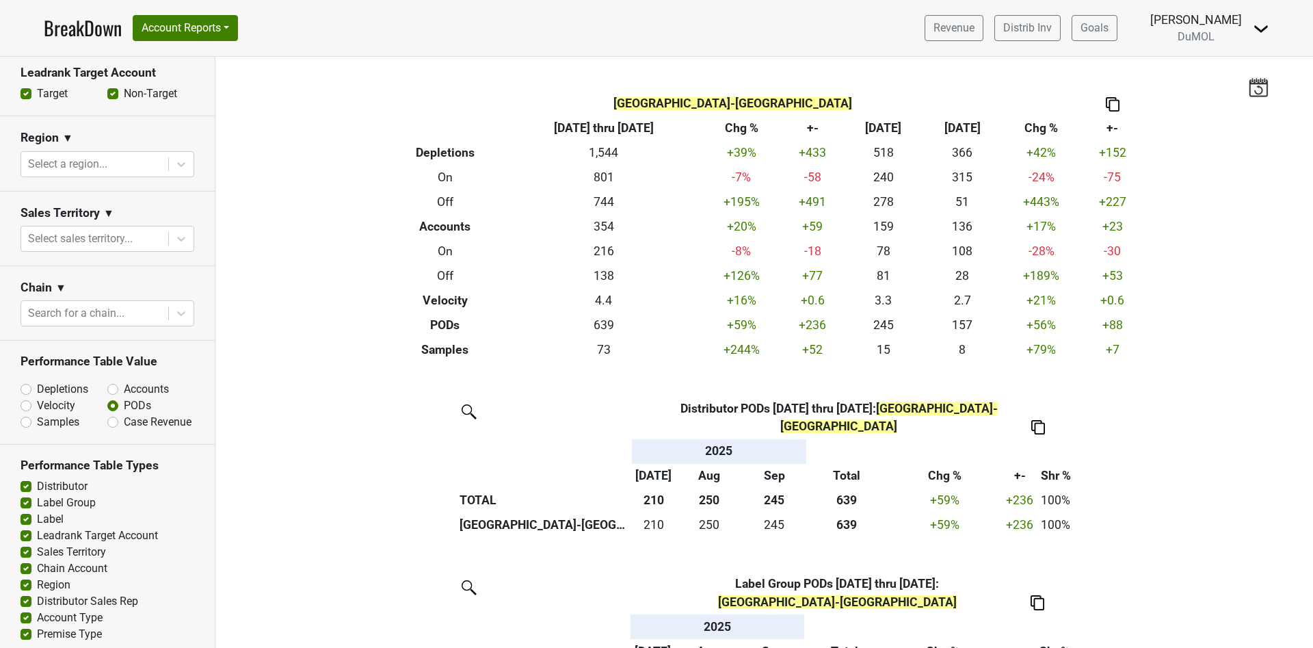
click at [124, 381] on label "Accounts" at bounding box center [146, 389] width 45 height 16
click at [107, 381] on input "Accounts" at bounding box center [148, 388] width 83 height 14
radio input "true"
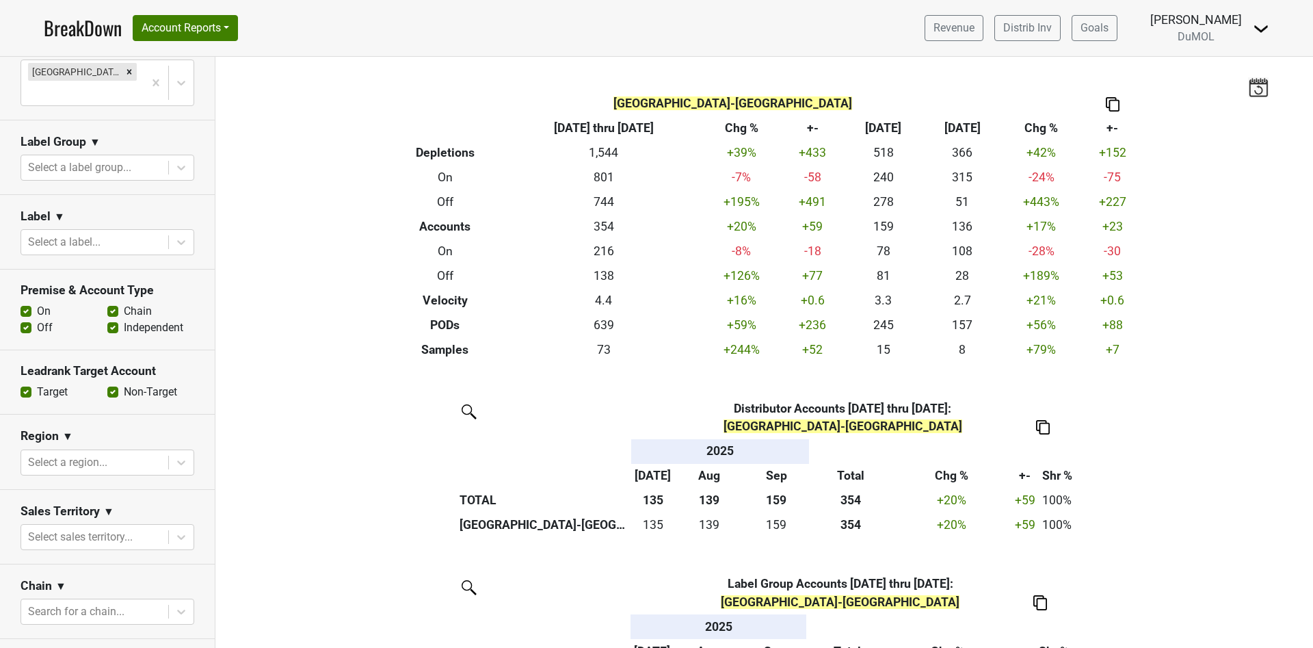
scroll to position [250, 0]
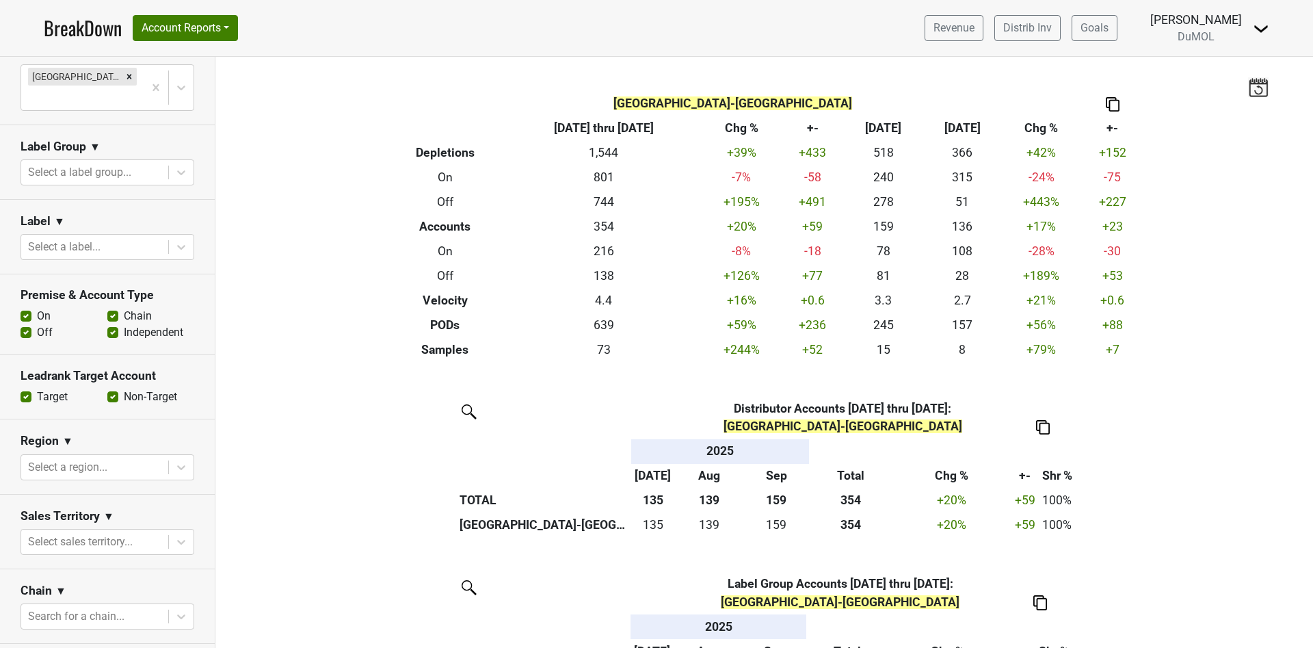
click at [37, 324] on label "Off" at bounding box center [45, 332] width 16 height 16
click at [28, 324] on input "Off" at bounding box center [26, 331] width 11 height 14
checkbox input "false"
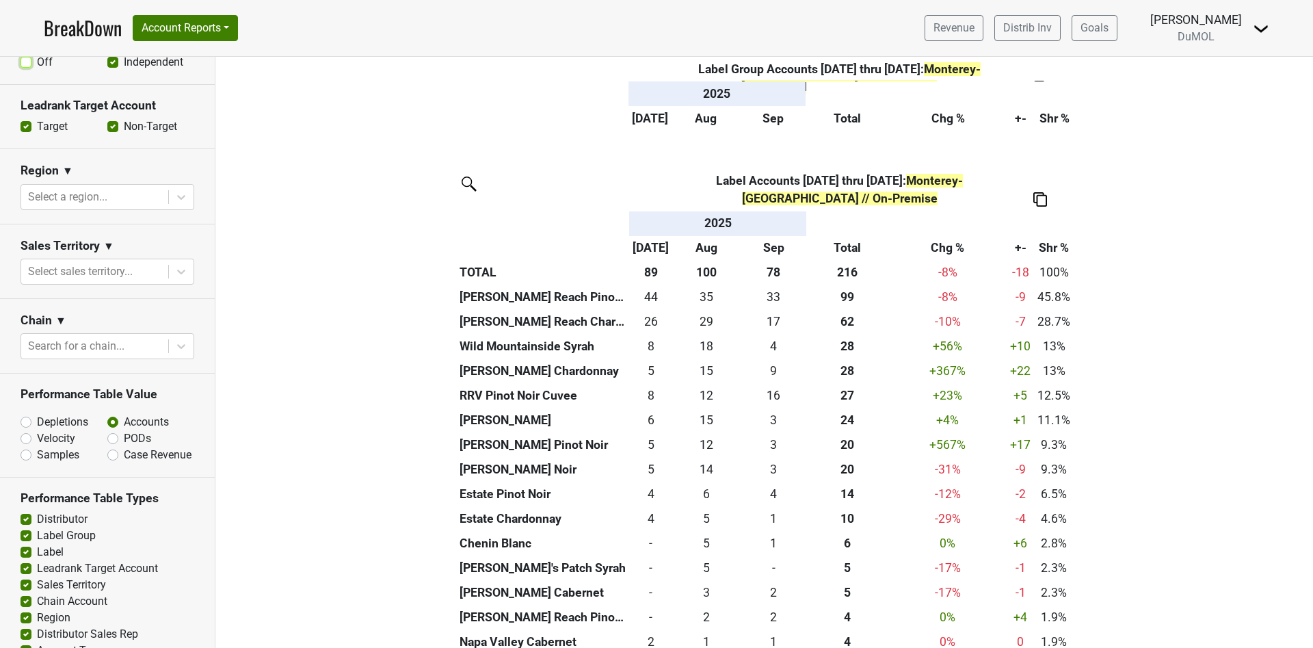
scroll to position [553, 0]
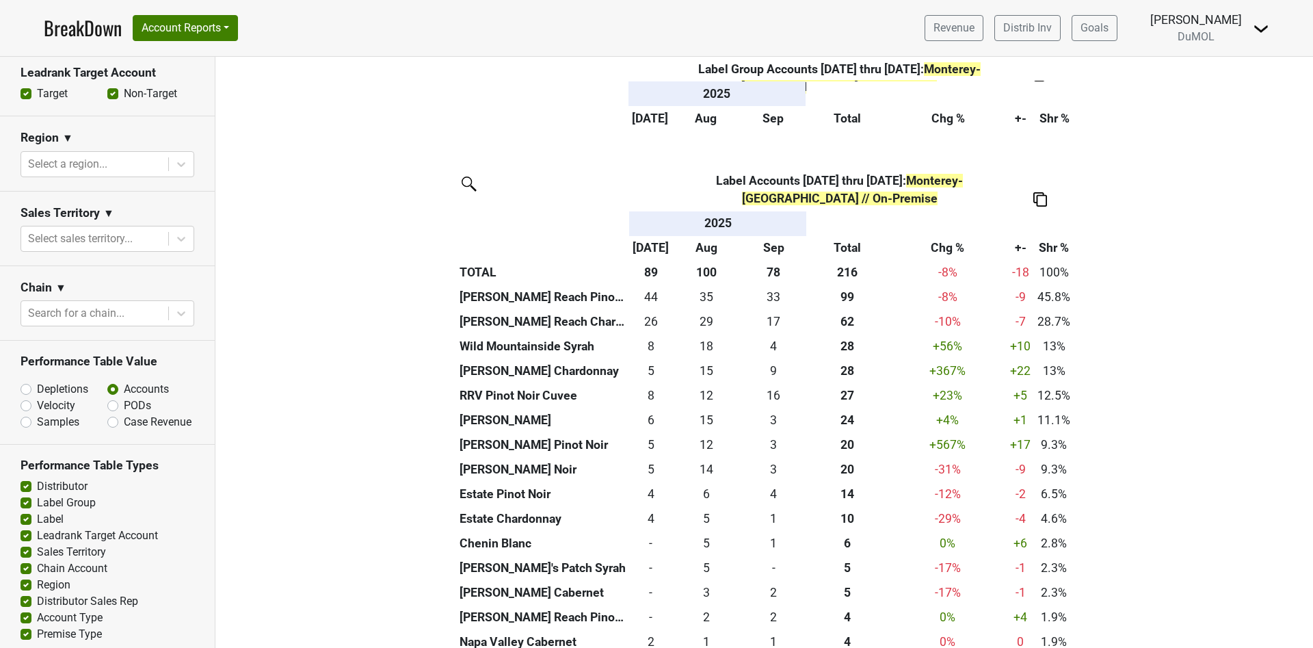
click at [124, 397] on label "PODs" at bounding box center [137, 405] width 27 height 16
click at [118, 397] on input "PODs" at bounding box center [148, 404] width 83 height 14
radio input "true"
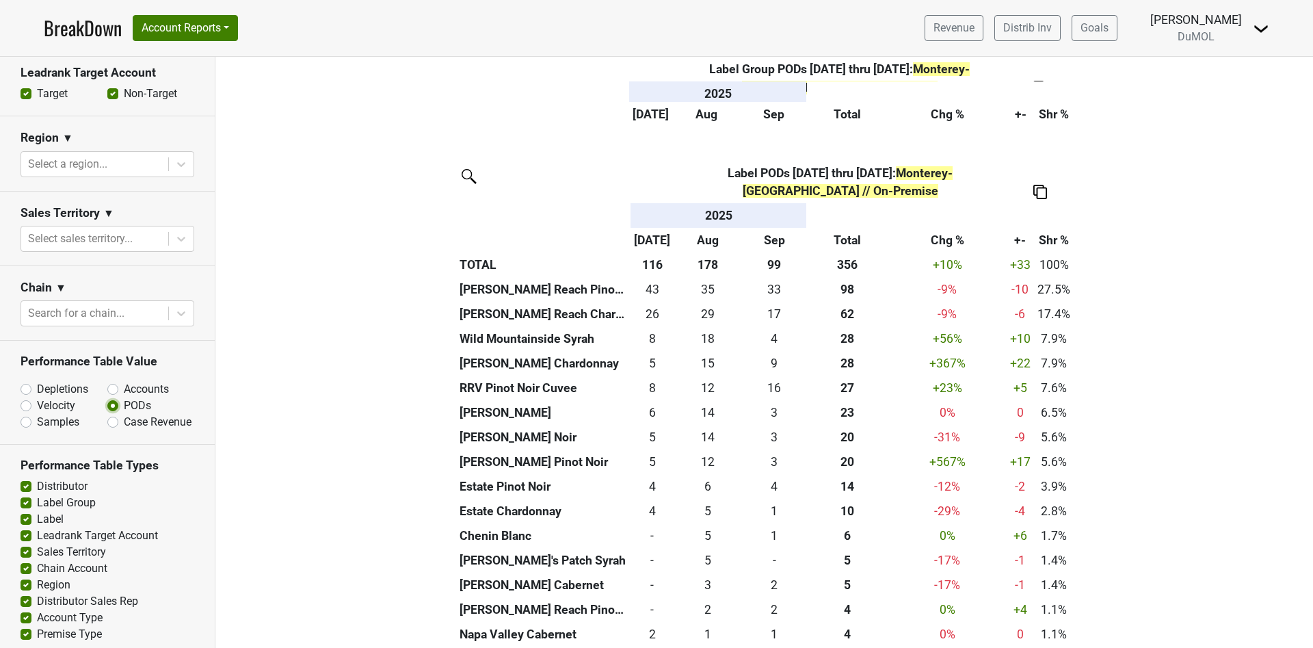
scroll to position [611, 0]
click at [37, 397] on label "Velocity" at bounding box center [56, 405] width 38 height 16
click at [26, 397] on input "Velocity" at bounding box center [62, 404] width 83 height 14
radio input "true"
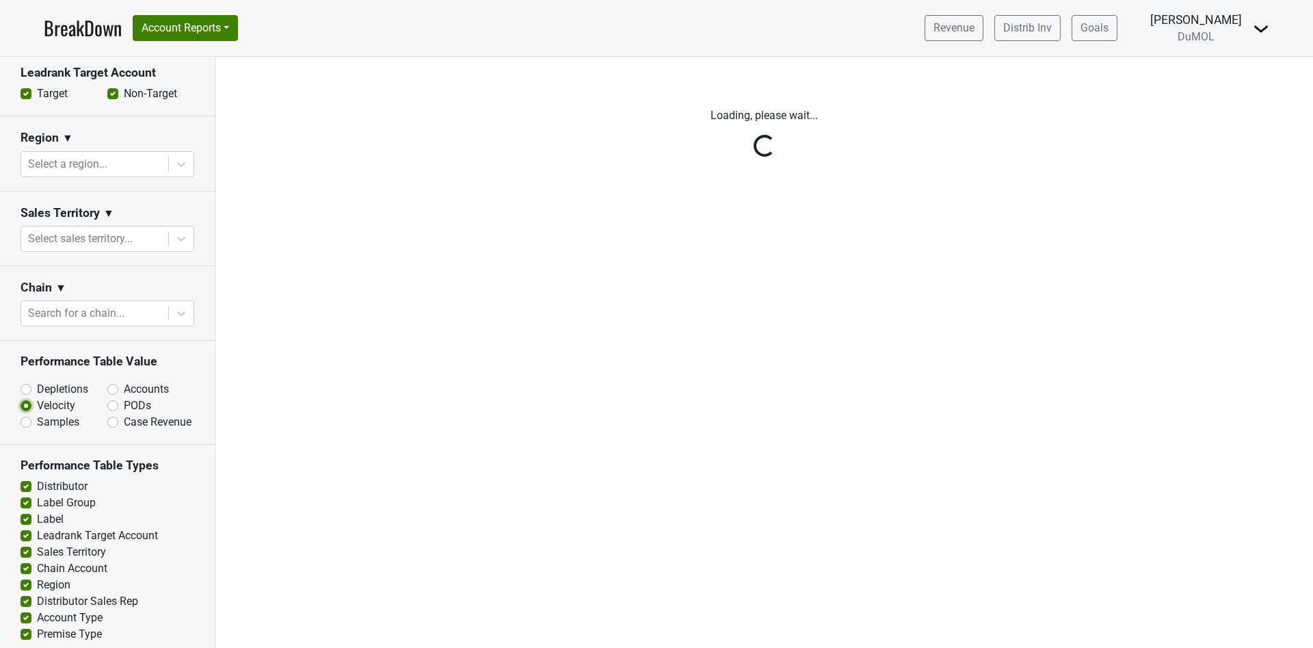
scroll to position [0, 0]
click at [32, 375] on div "Reset filters Time Period YTD LTM 1H 2024 L6M 2H 2023 L3M Sep '25 2022 L2M Oct …" at bounding box center [107, 352] width 215 height 591
click at [29, 354] on div "Reset filters Time Period YTD LTM 1H 2024 L6M 2H 2023 L3M Sep '25 2022 L2M Oct …" at bounding box center [656, 352] width 1313 height 591
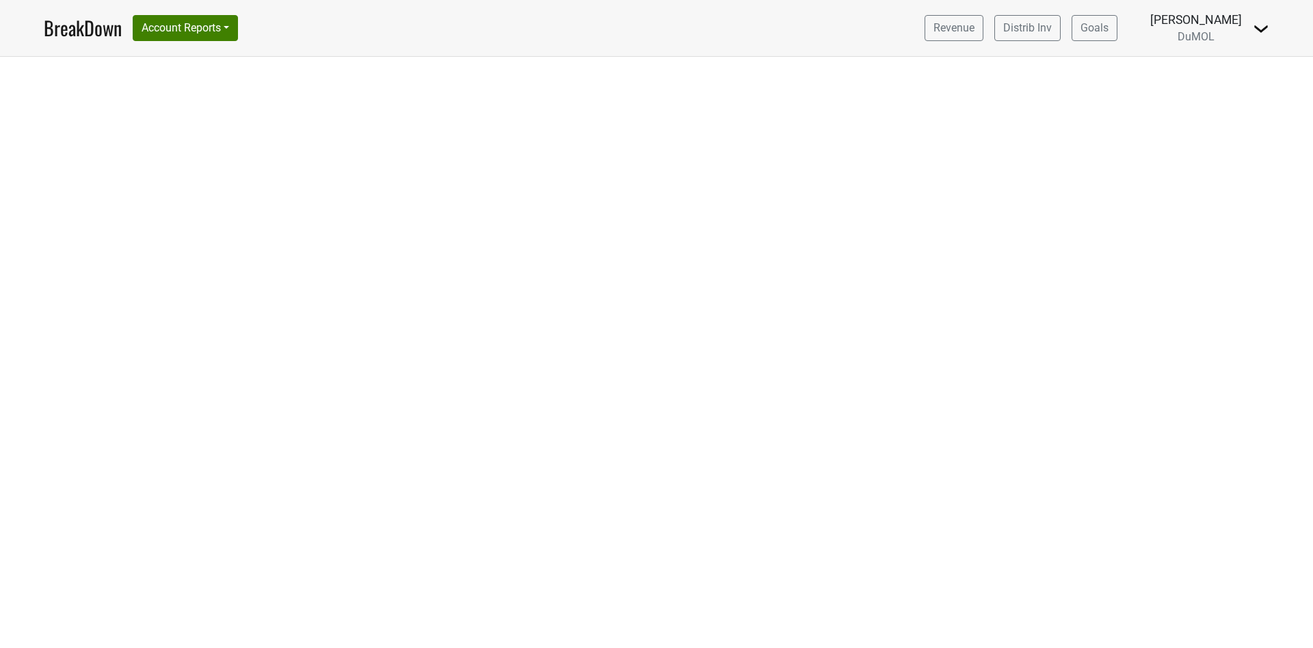
click at [83, 38] on link "BreakDown" at bounding box center [83, 28] width 78 height 29
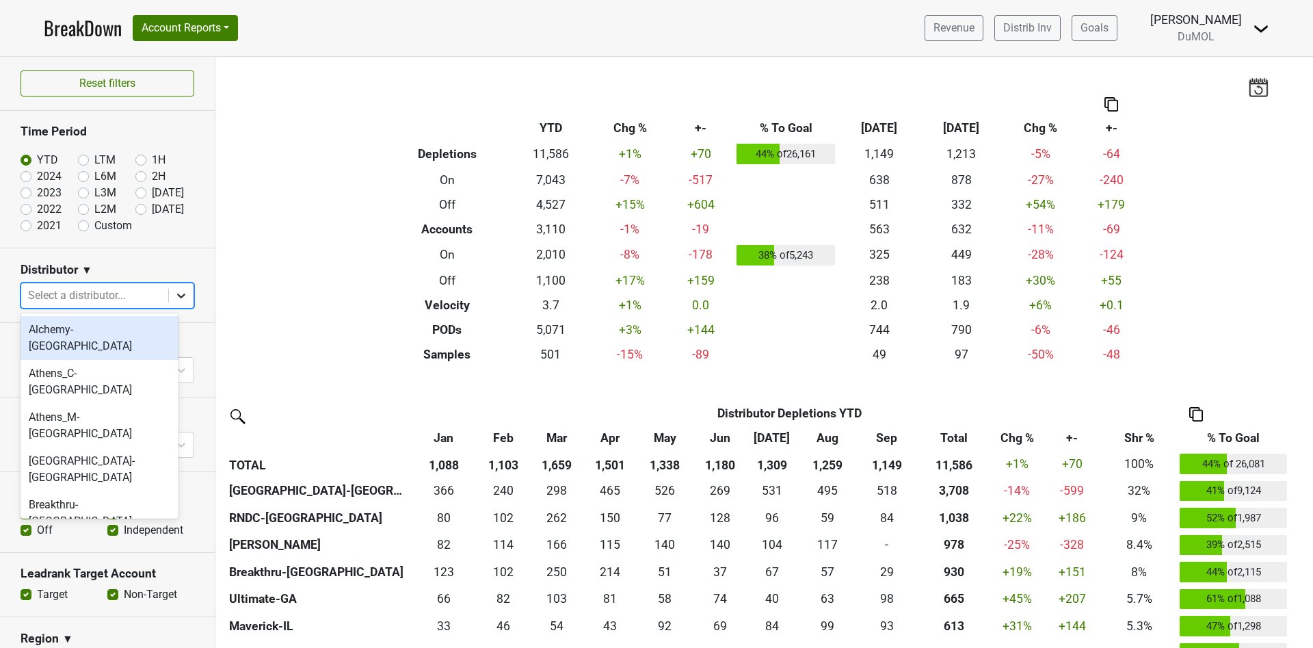
click at [174, 291] on icon at bounding box center [181, 296] width 14 height 14
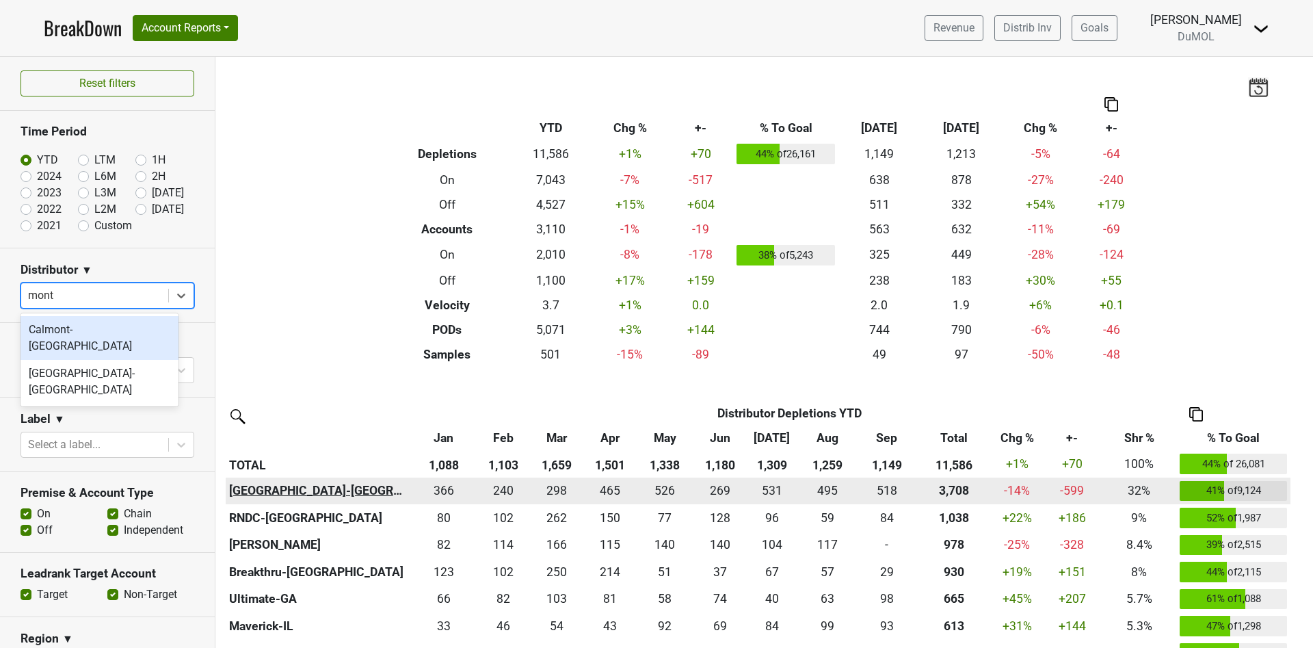
type input "mont"
click at [264, 488] on th "[GEOGRAPHIC_DATA]-[GEOGRAPHIC_DATA]" at bounding box center [318, 490] width 185 height 27
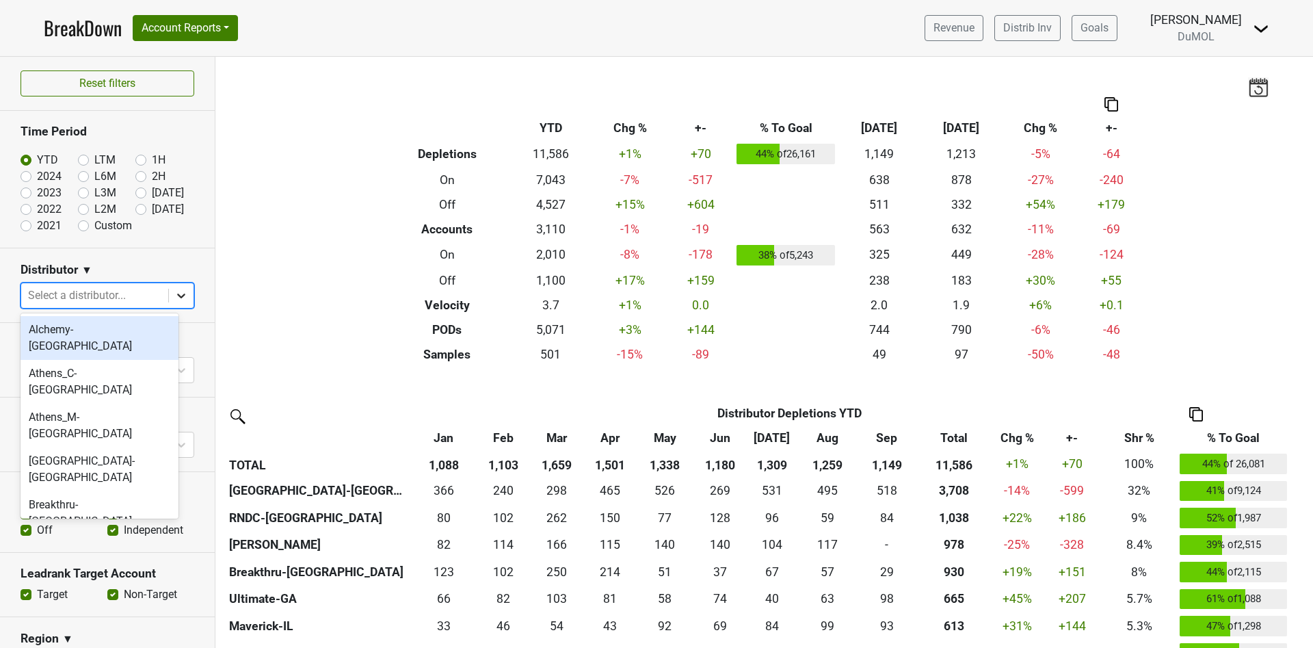
click at [177, 295] on icon at bounding box center [181, 295] width 8 height 5
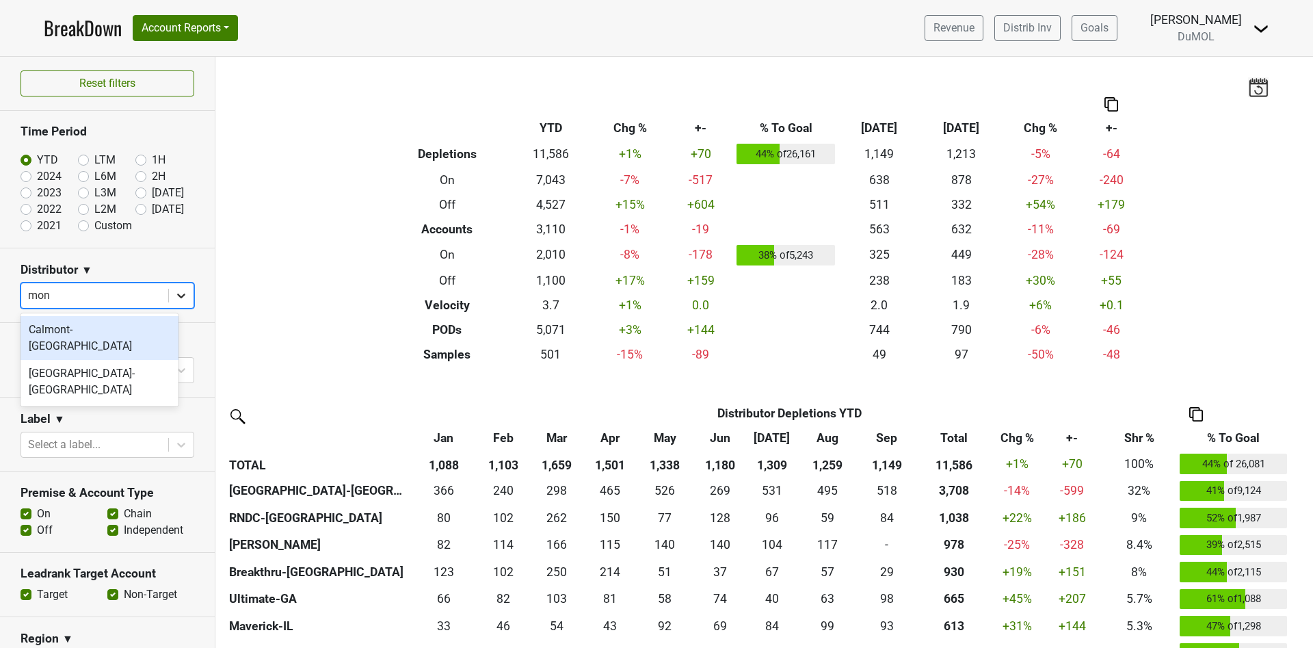
type input "mont"
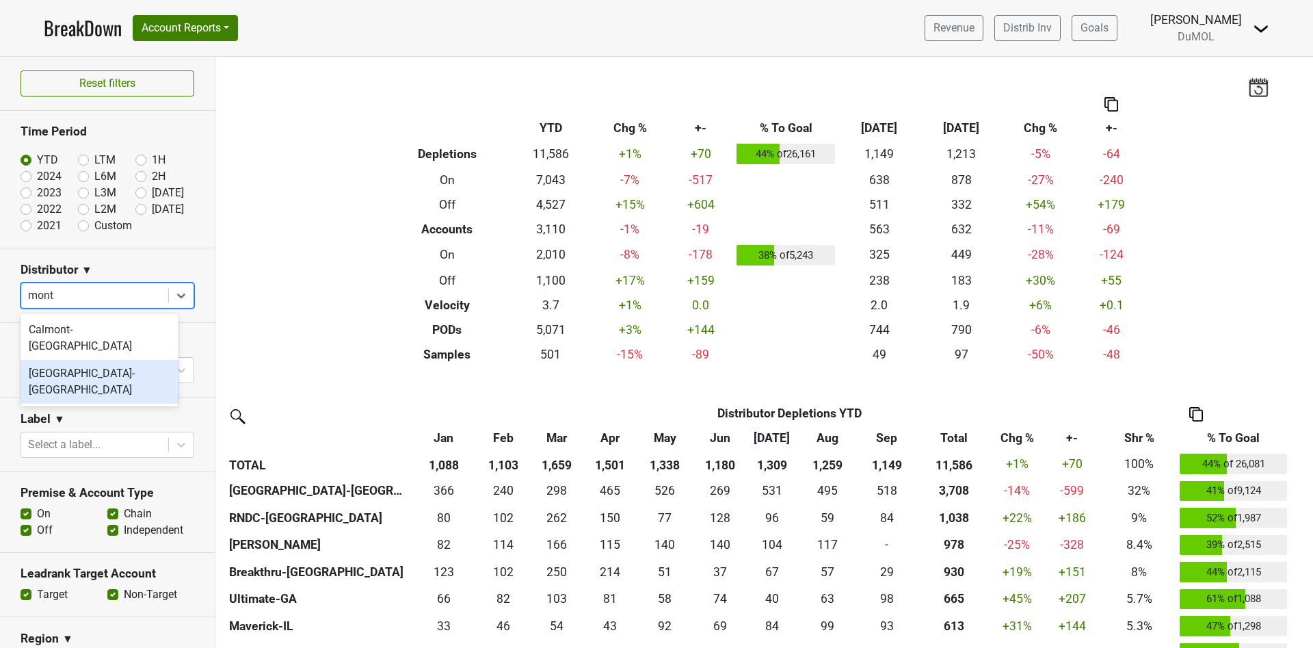
click at [104, 360] on div "[GEOGRAPHIC_DATA]-[GEOGRAPHIC_DATA]" at bounding box center [100, 382] width 158 height 44
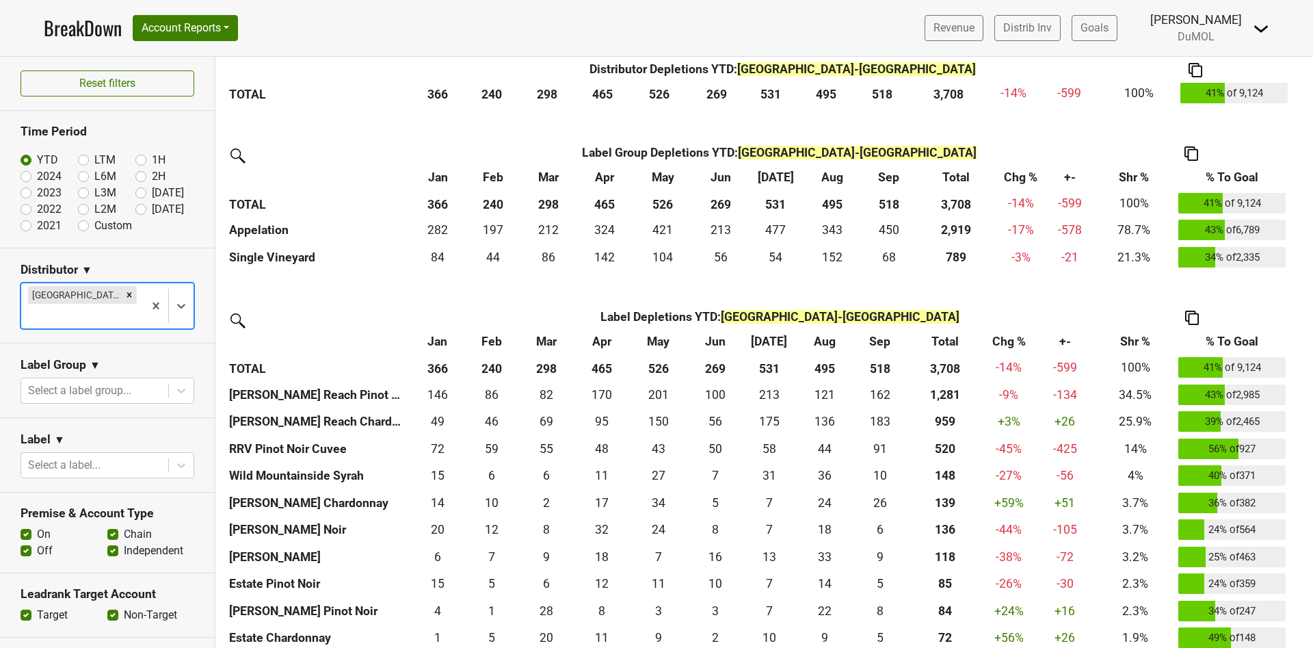
scroll to position [410, 0]
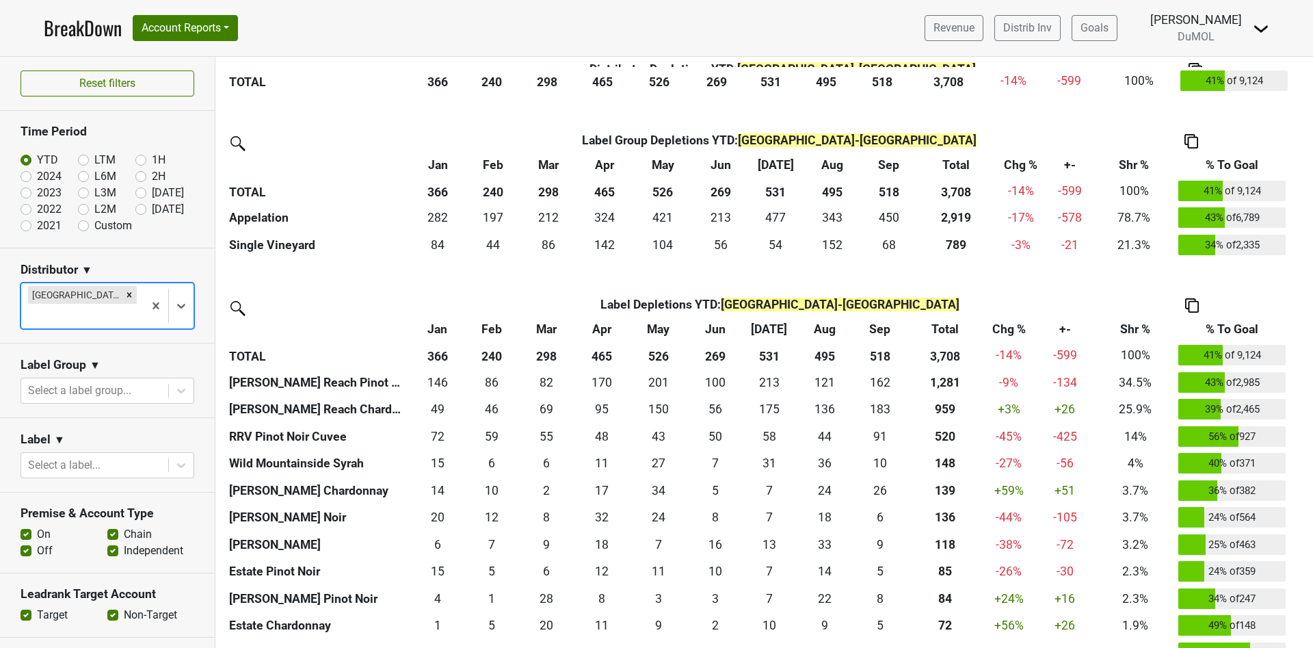
click at [94, 228] on label "Custom" at bounding box center [113, 225] width 38 height 16
click at [79, 228] on input "Custom" at bounding box center [105, 224] width 55 height 14
radio input "true"
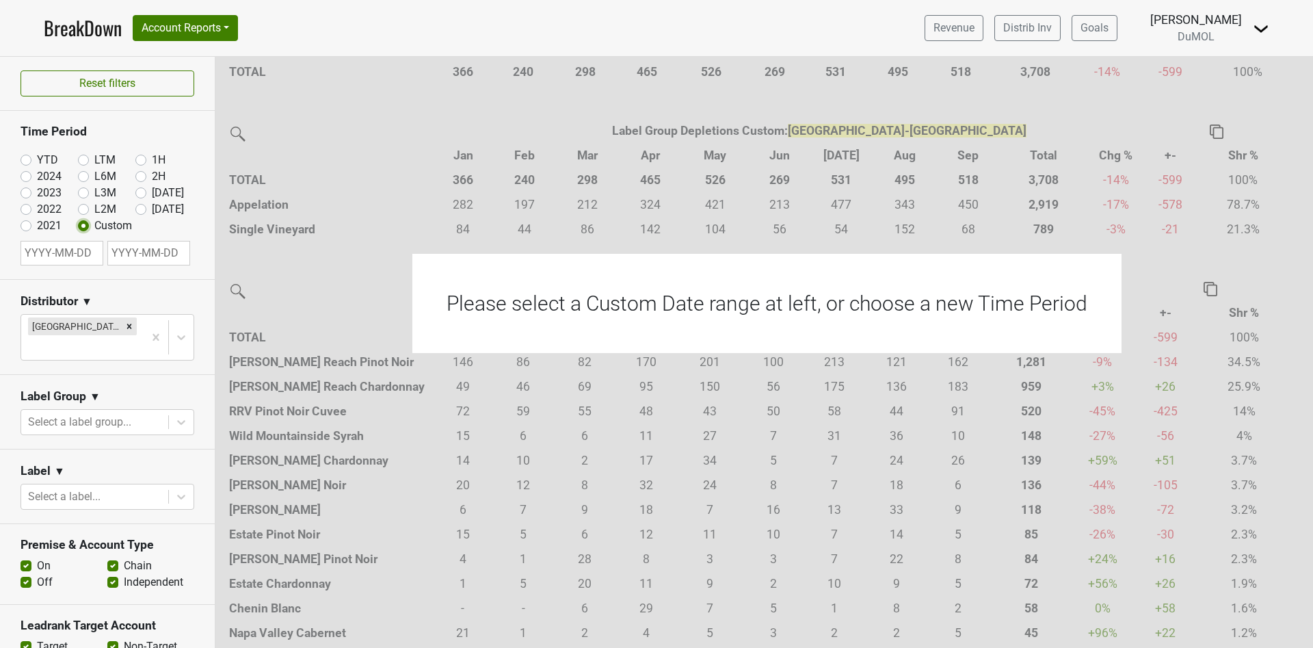
scroll to position [406, 0]
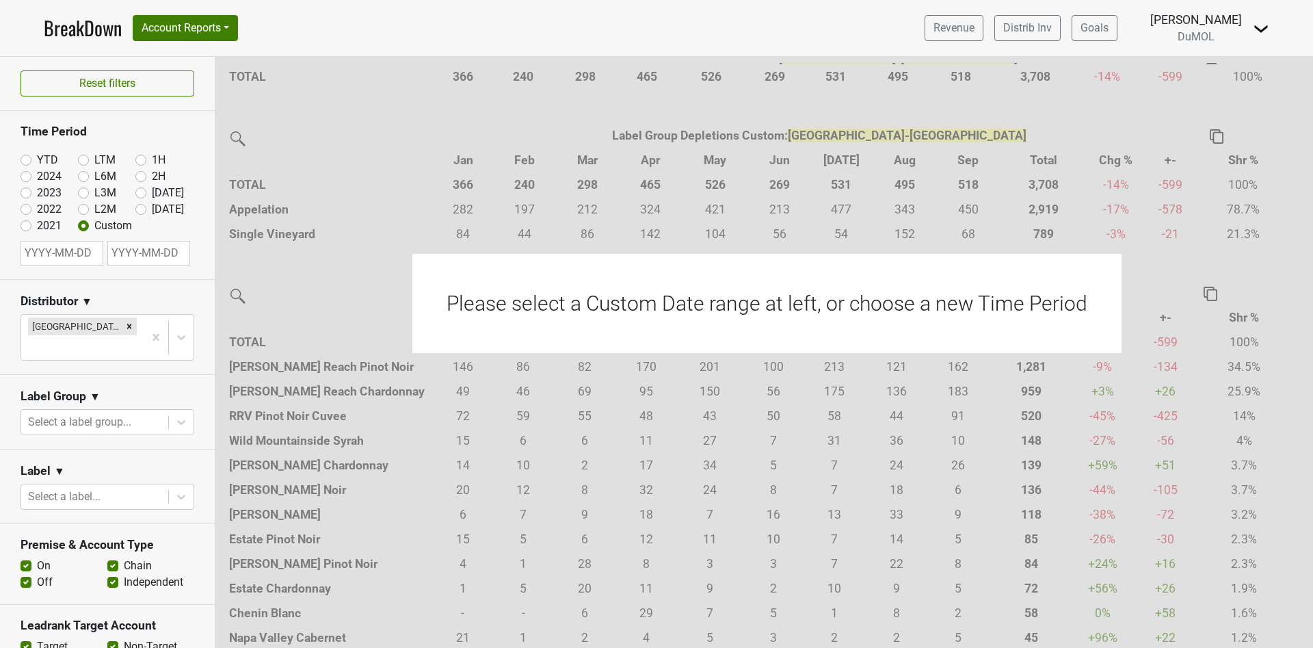
click at [57, 255] on input "text" at bounding box center [62, 253] width 83 height 25
select select "9"
select select "2025"
click at [35, 282] on span "Previous Month" at bounding box center [35, 284] width 0 height 16
click at [35, 283] on span "Previous Month" at bounding box center [35, 284] width 0 height 16
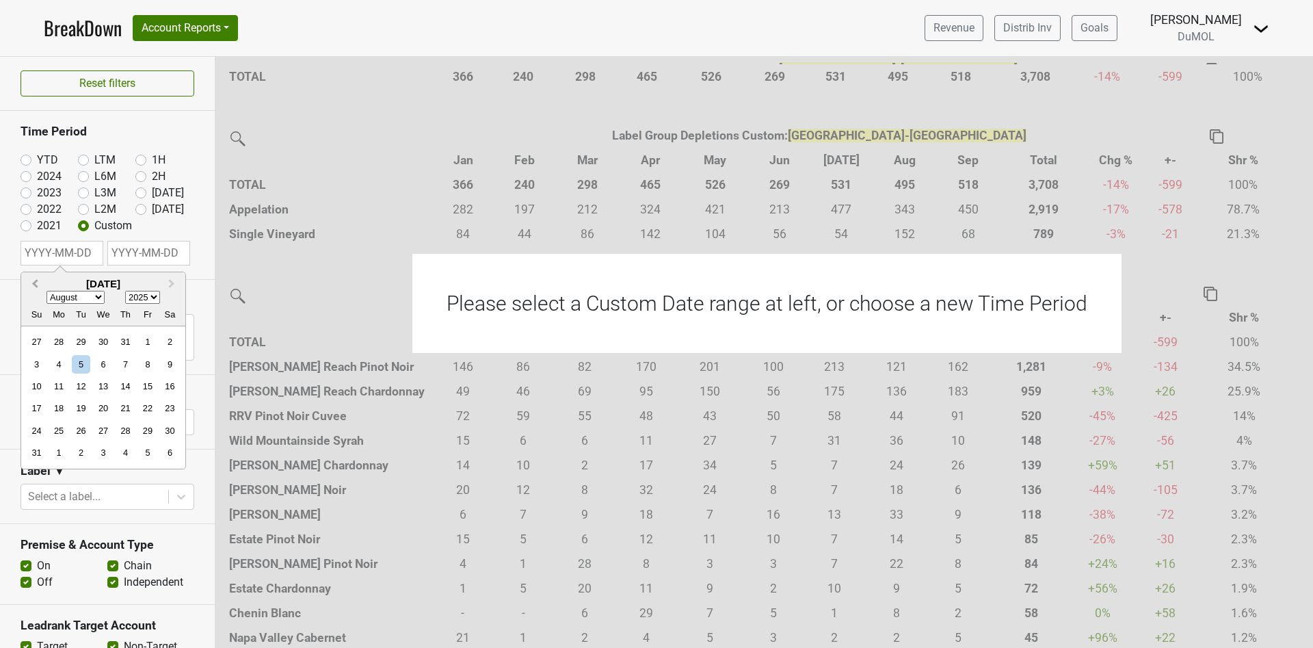
click at [35, 283] on span "Previous Month" at bounding box center [35, 284] width 0 height 16
select select "5"
click at [42, 345] on div "1" at bounding box center [36, 341] width 18 height 18
type input "[DATE]"
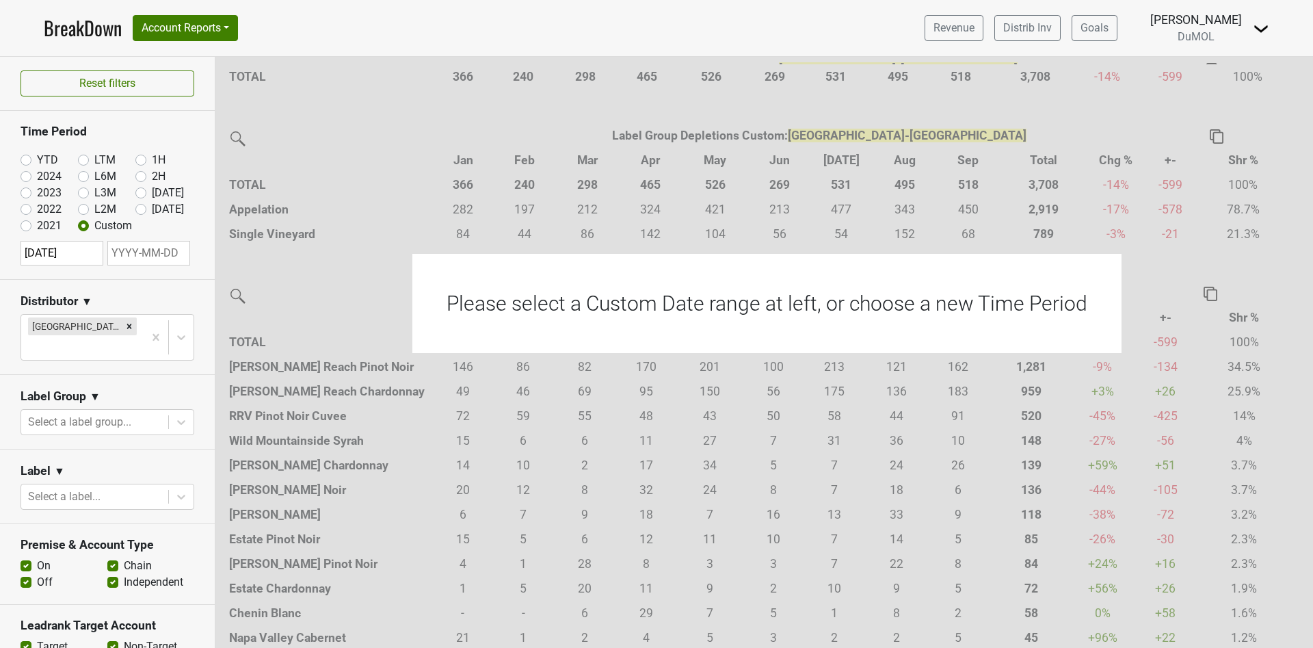
select select "9"
click at [138, 248] on input "text" at bounding box center [148, 253] width 83 height 25
click at [76, 338] on div "30" at bounding box center [73, 341] width 18 height 18
type input "[DATE]"
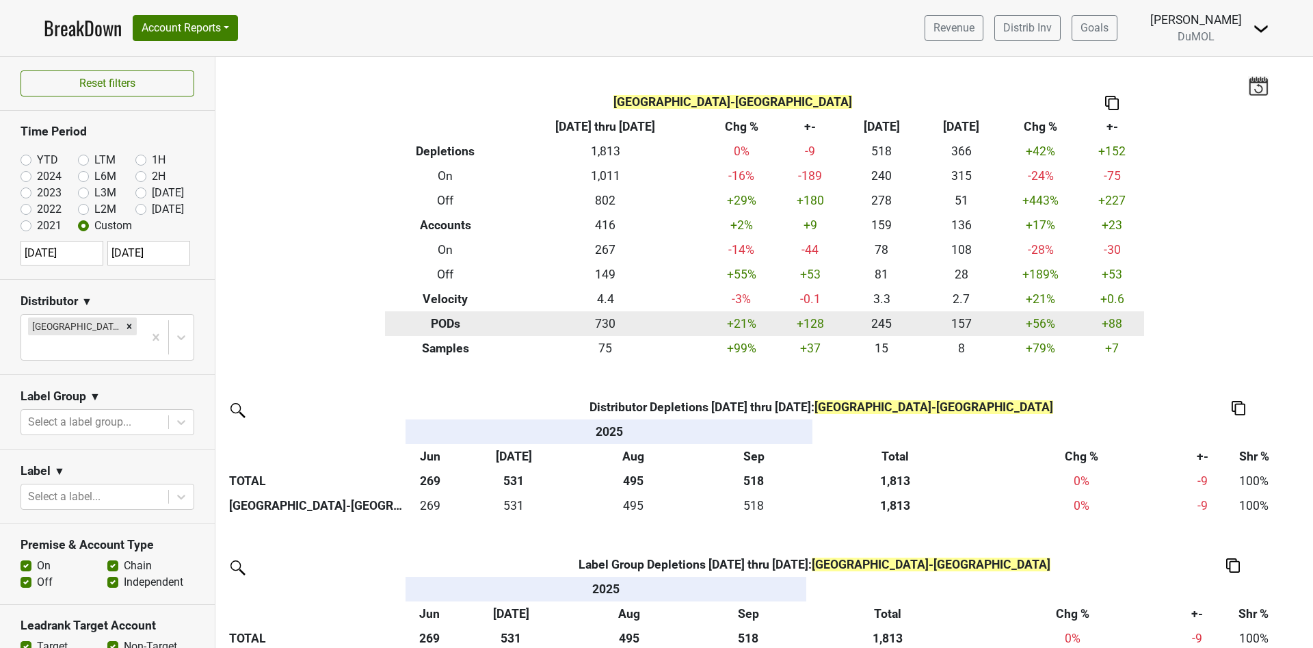
scroll to position [0, 0]
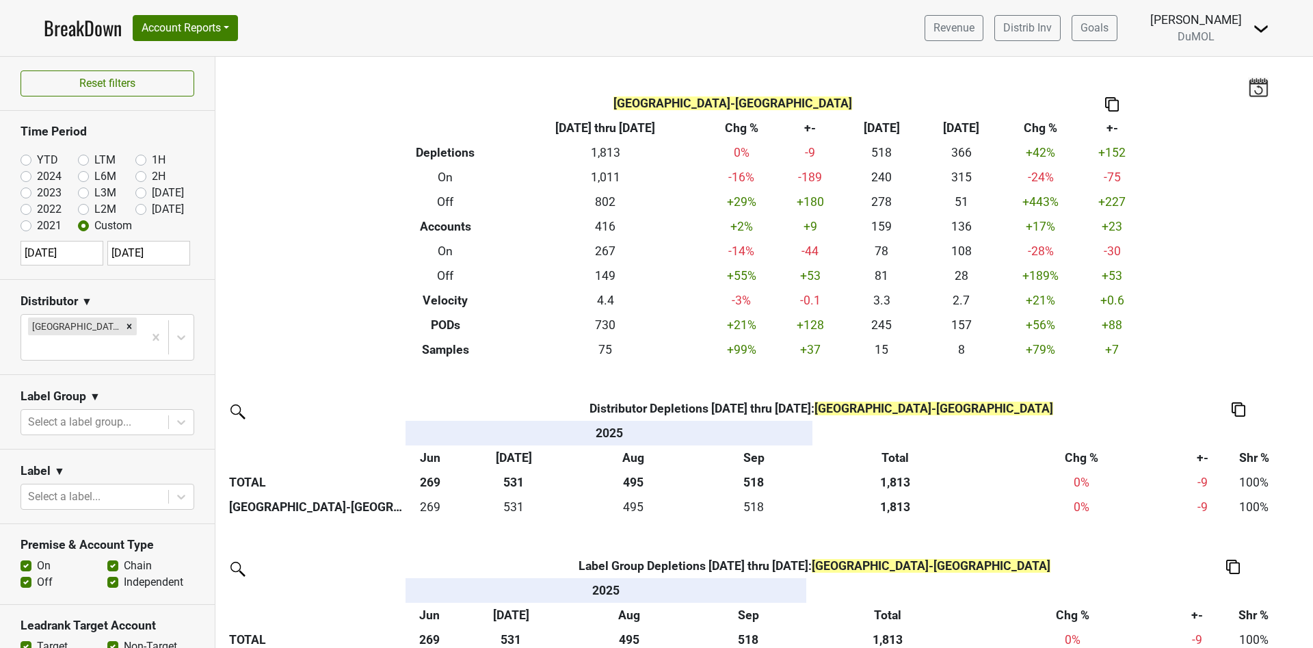
select select "5"
select select "2025"
click at [79, 253] on input "[DATE]" at bounding box center [62, 253] width 83 height 25
click at [80, 427] on div "1" at bounding box center [81, 430] width 18 height 18
type input "[DATE]"
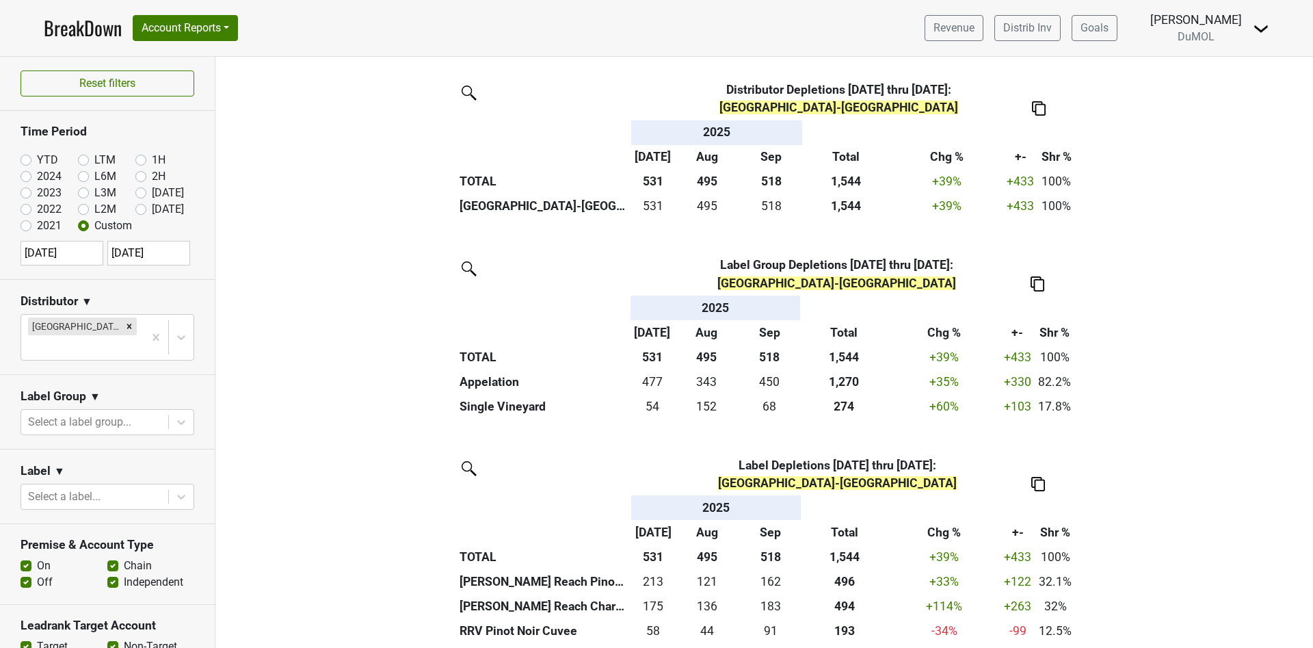
scroll to position [513, 0]
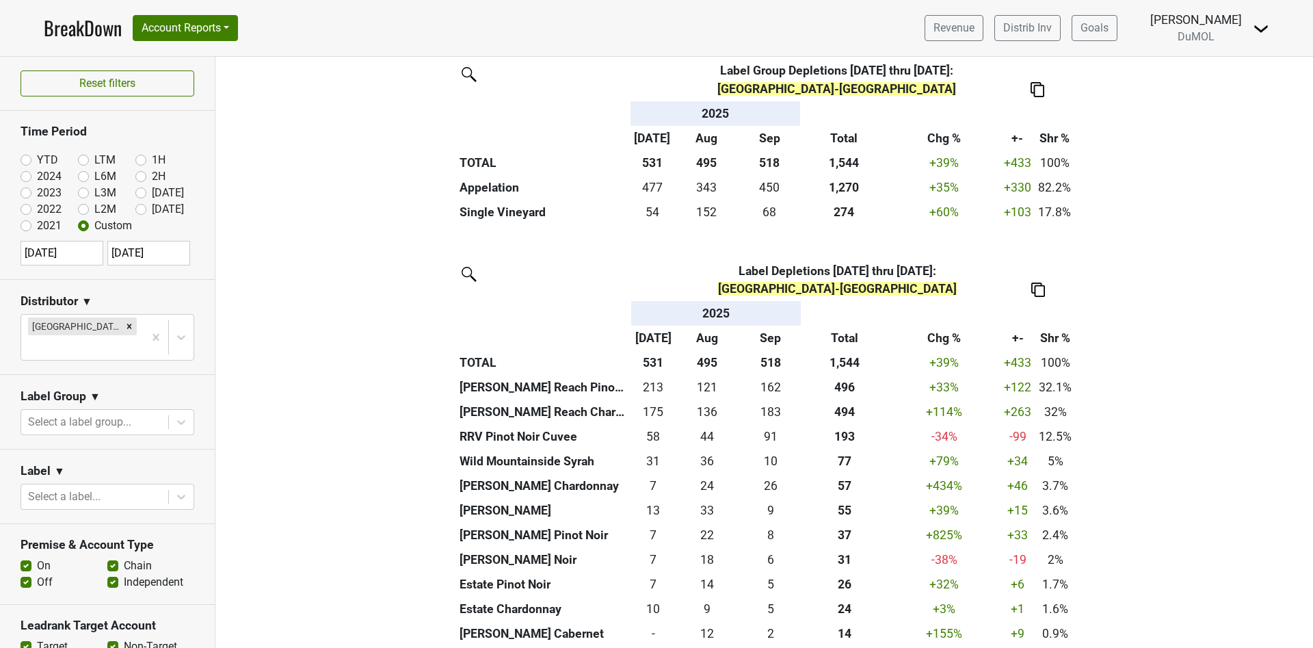
select select "6"
select select "2025"
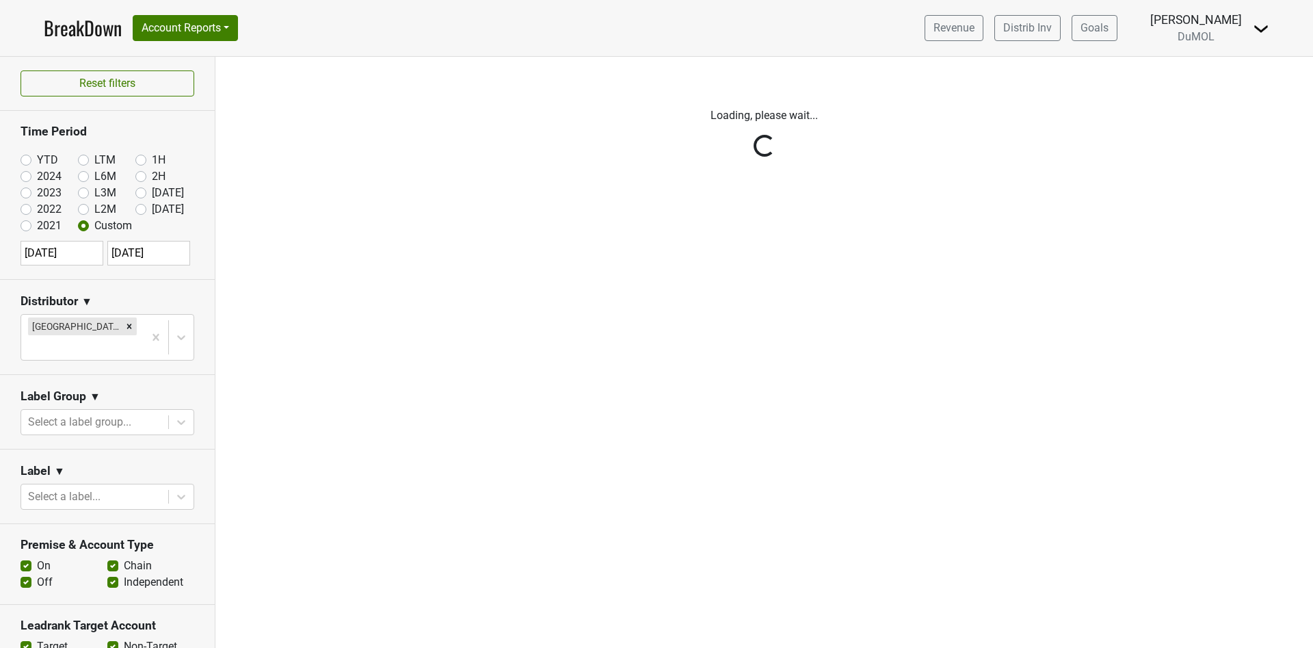
scroll to position [0, 0]
drag, startPoint x: 48, startPoint y: 52, endPoint x: 36, endPoint y: 49, distance: 12.6
drag, startPoint x: 36, startPoint y: 49, endPoint x: 0, endPoint y: 39, distance: 37.0
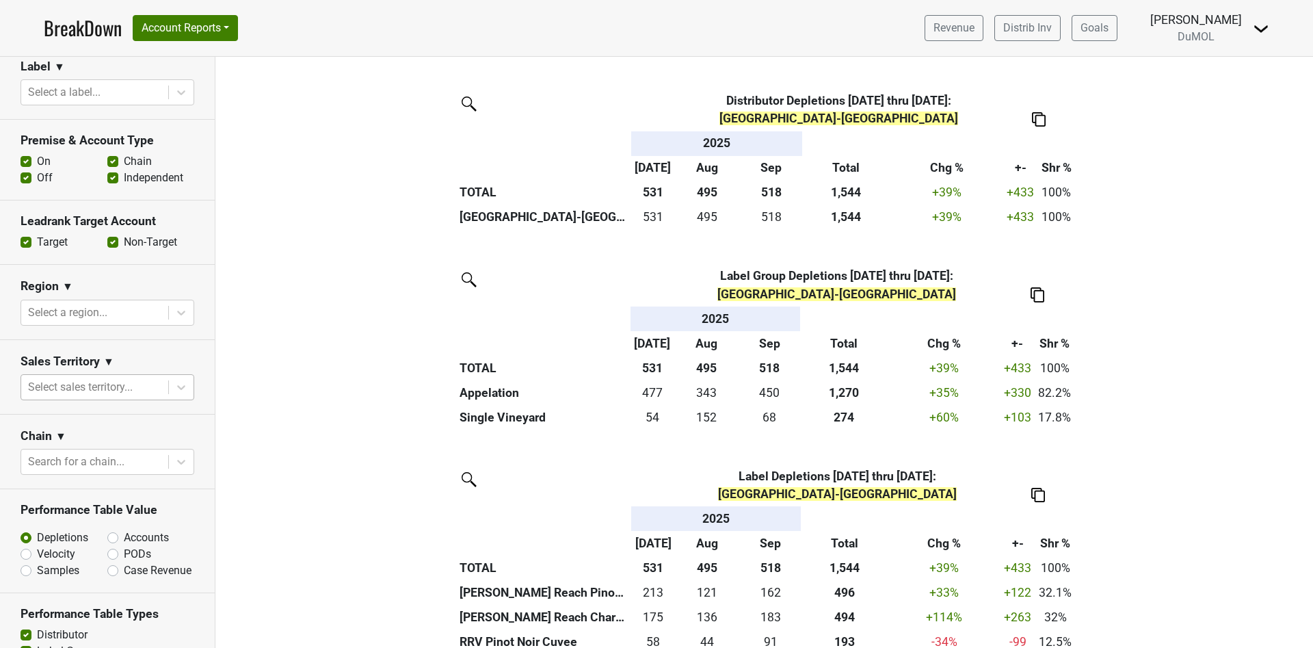
scroll to position [553, 0]
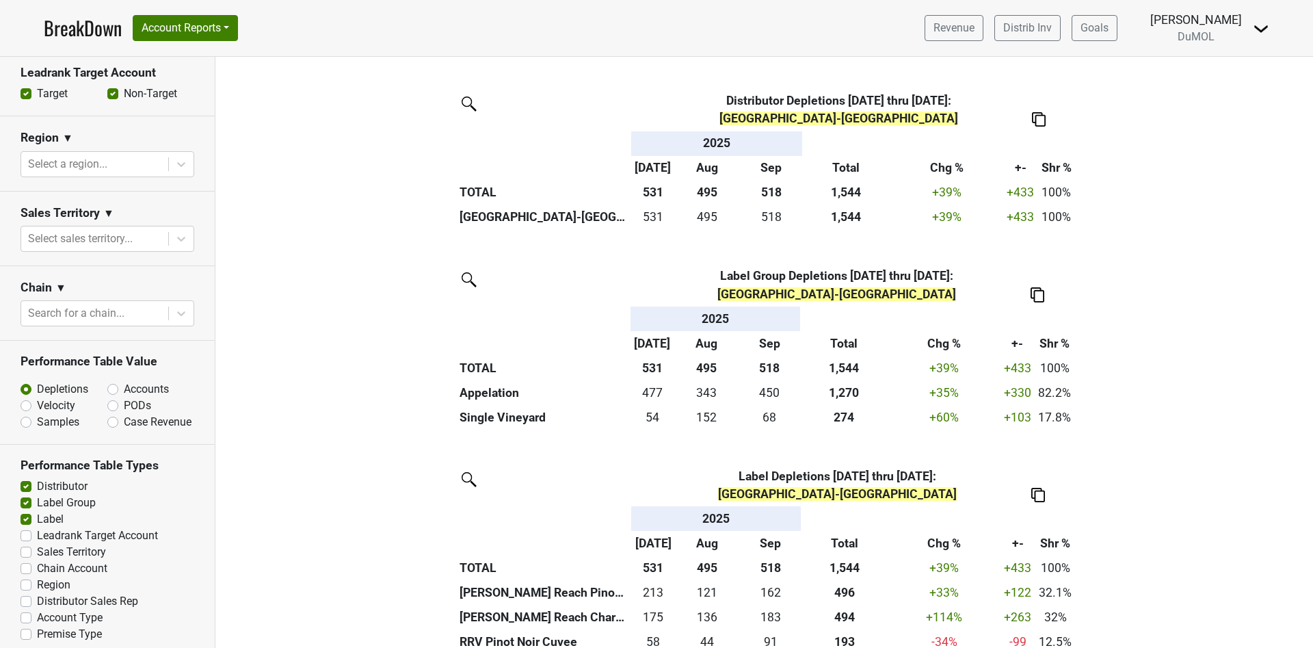
click at [124, 381] on label "Accounts" at bounding box center [146, 389] width 45 height 16
click at [107, 381] on input "Accounts" at bounding box center [148, 388] width 83 height 14
radio input "true"
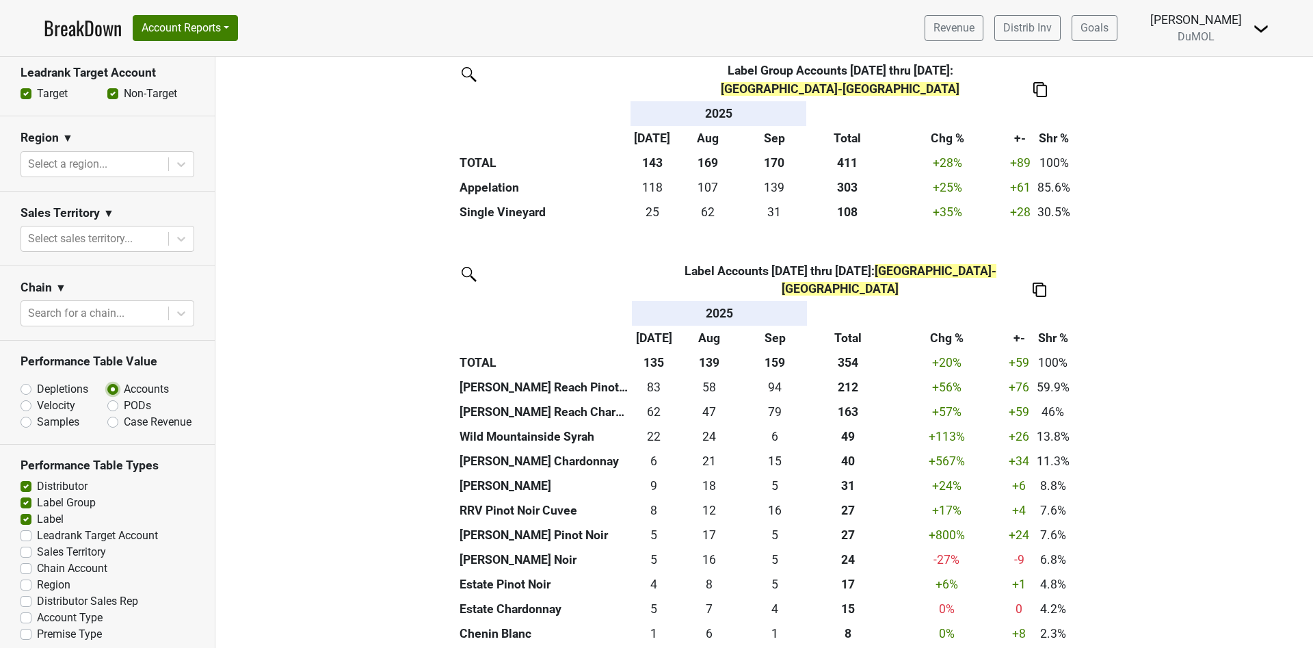
scroll to position [626, 0]
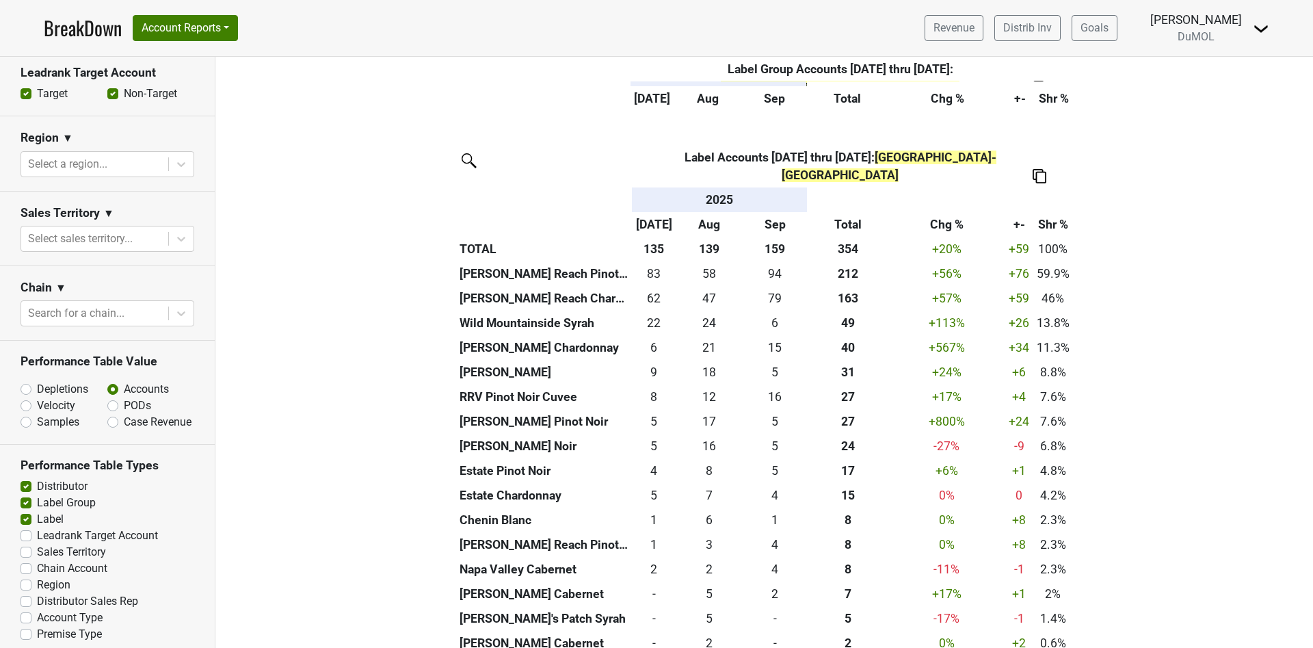
drag, startPoint x: 25, startPoint y: 529, endPoint x: 26, endPoint y: 538, distance: 8.9
click at [37, 529] on label "Leadrank Target Account" at bounding box center [97, 535] width 121 height 16
click at [26, 529] on input "Leadrank Target Account" at bounding box center [26, 534] width 11 height 14
checkbox input "true"
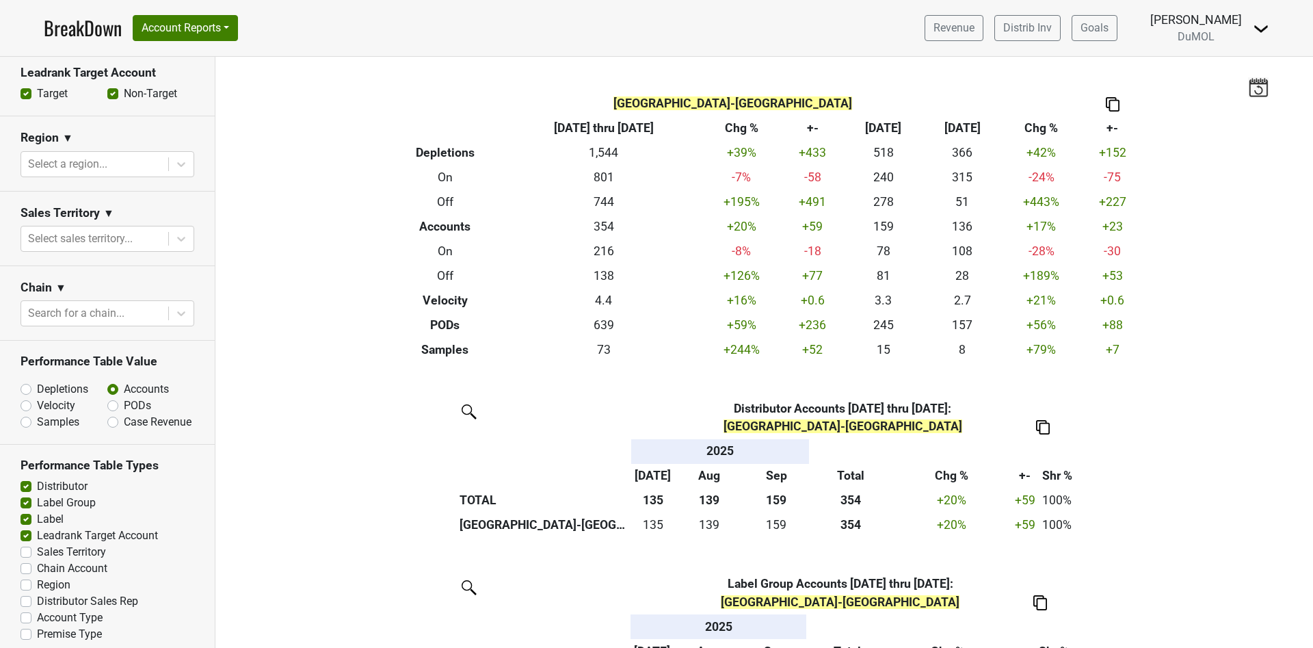
click at [37, 544] on label "Sales Territory" at bounding box center [71, 552] width 69 height 16
click at [24, 544] on input "Sales Territory" at bounding box center [26, 551] width 11 height 14
checkbox input "true"
click at [37, 560] on label "Chain Account" at bounding box center [72, 568] width 70 height 16
click at [29, 560] on input "Chain Account" at bounding box center [26, 567] width 11 height 14
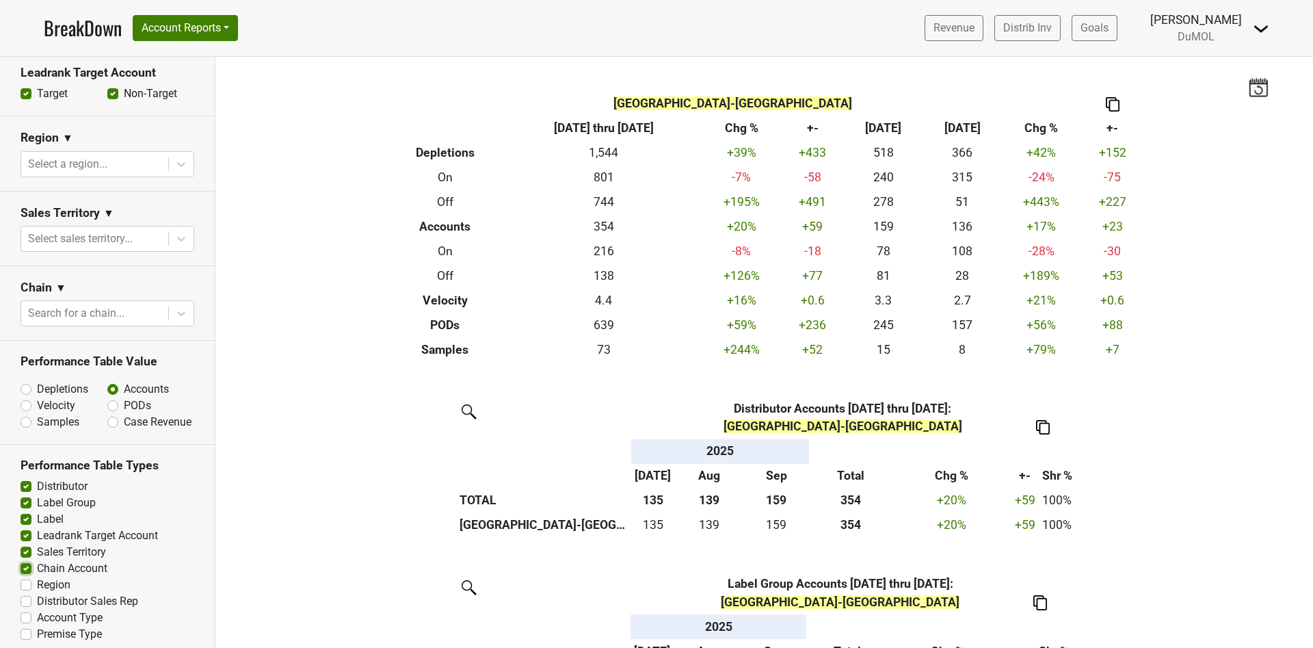
checkbox input "true"
click at [37, 576] on label "Region" at bounding box center [54, 584] width 34 height 16
click at [24, 576] on input "Region" at bounding box center [26, 583] width 11 height 14
checkbox input "true"
click at [37, 593] on label "Distributor Sales Rep" at bounding box center [87, 601] width 101 height 16
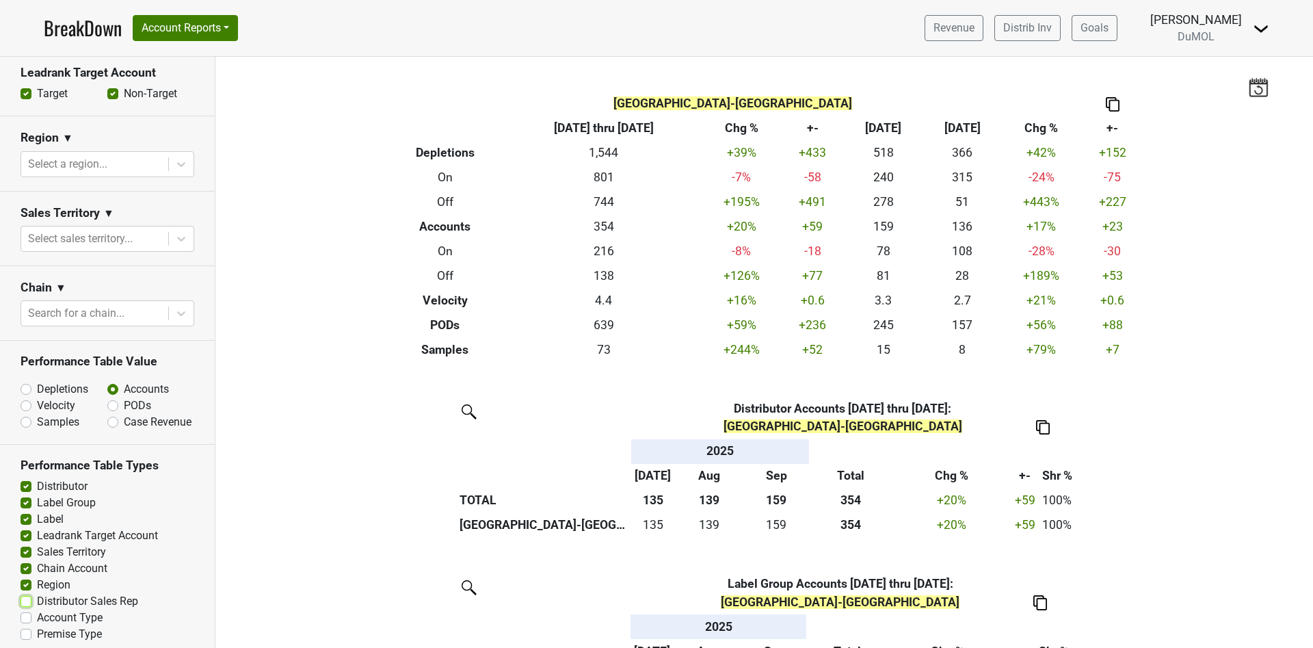
click at [26, 593] on input "Distributor Sales Rep" at bounding box center [26, 600] width 11 height 14
checkbox input "true"
click at [37, 609] on label "Account Type" at bounding box center [70, 617] width 66 height 16
click at [23, 609] on input "Account Type" at bounding box center [26, 616] width 11 height 14
checkbox input "true"
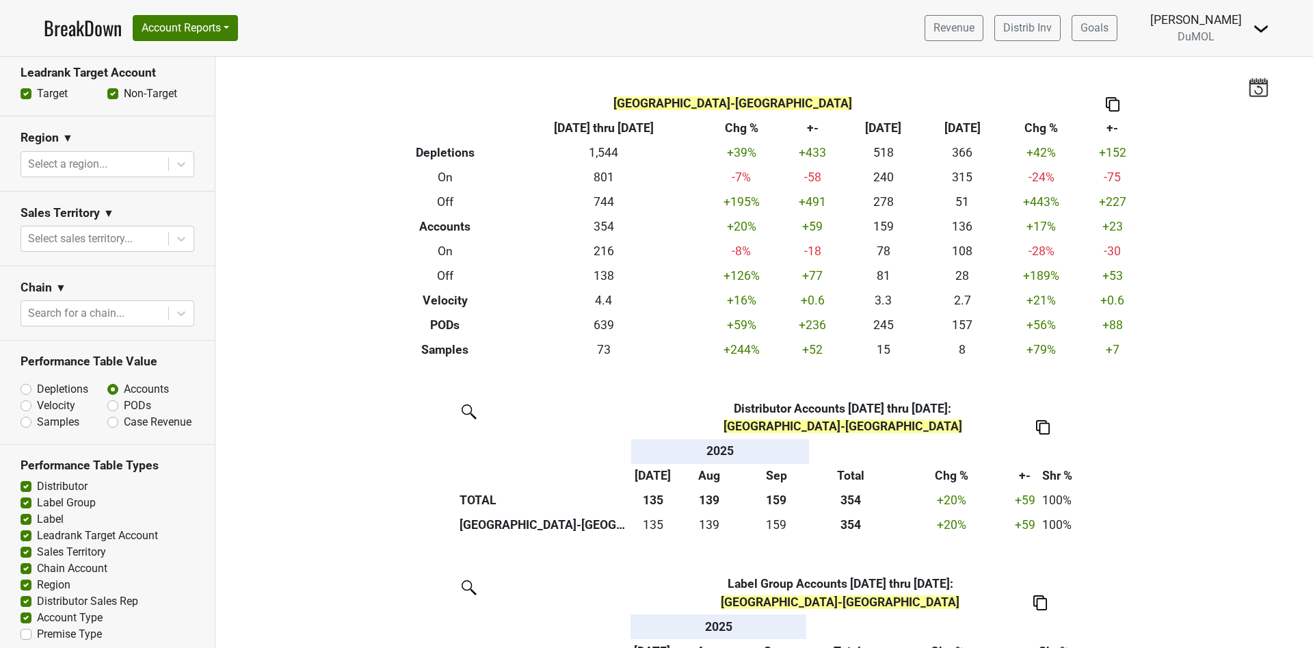
click at [37, 626] on label "Premise Type" at bounding box center [69, 634] width 65 height 16
click at [26, 626] on input "Premise Type" at bounding box center [26, 633] width 11 height 14
checkbox input "true"
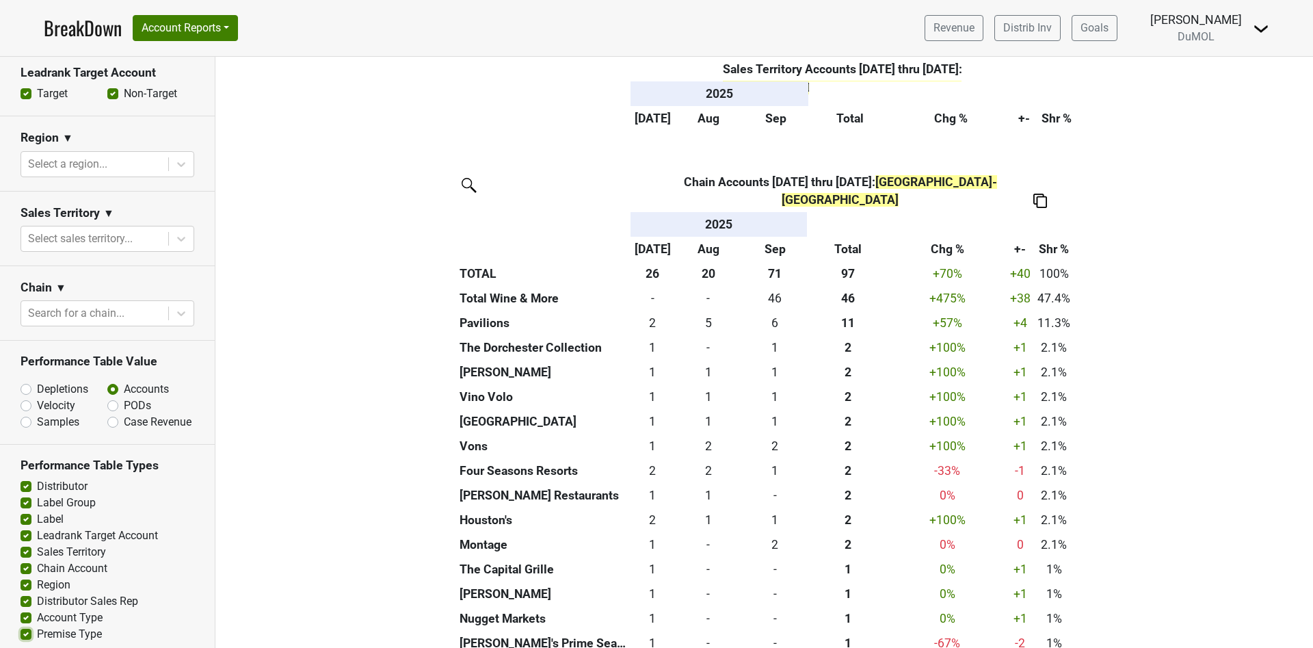
scroll to position [1539, 0]
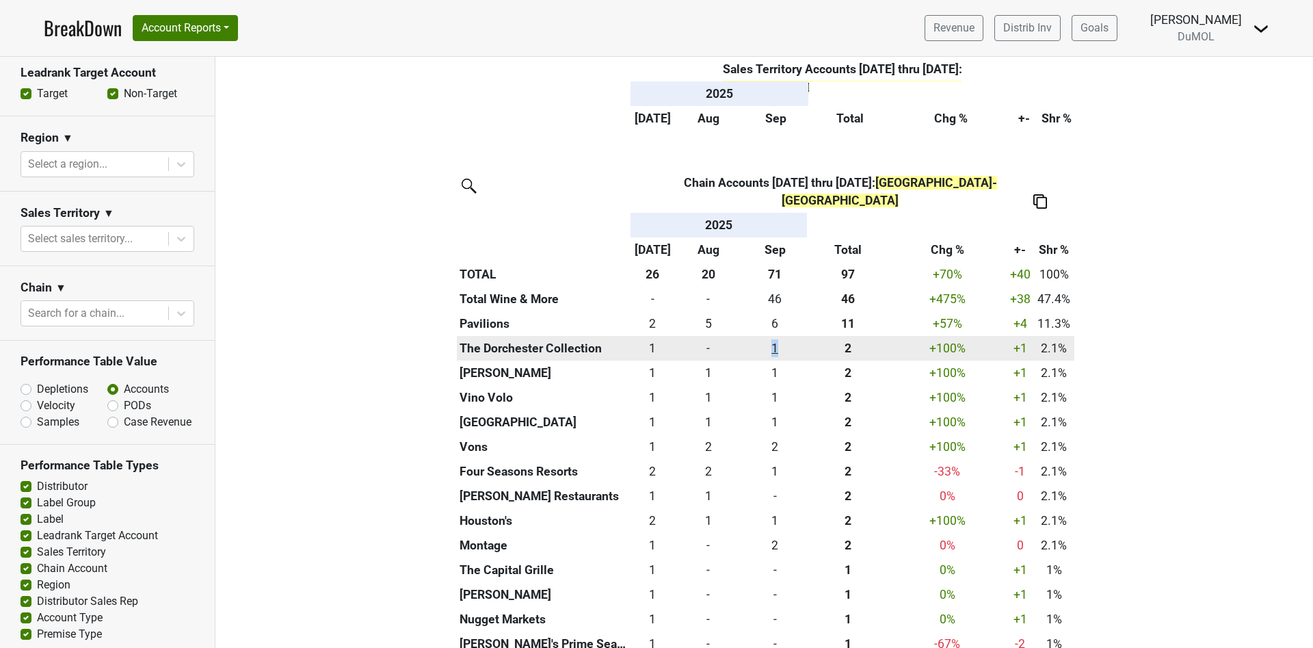
click at [758, 339] on div "1 1" at bounding box center [774, 348] width 59 height 18
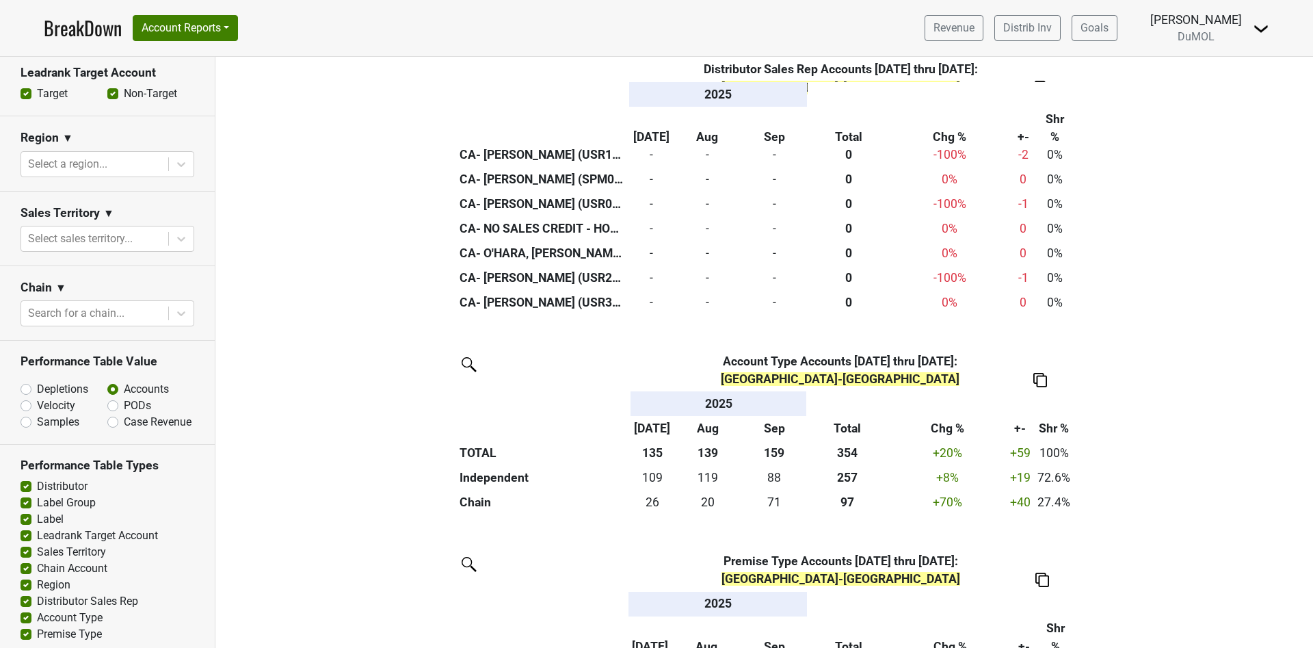
scroll to position [10361, 0]
